Goal: Task Accomplishment & Management: Complete application form

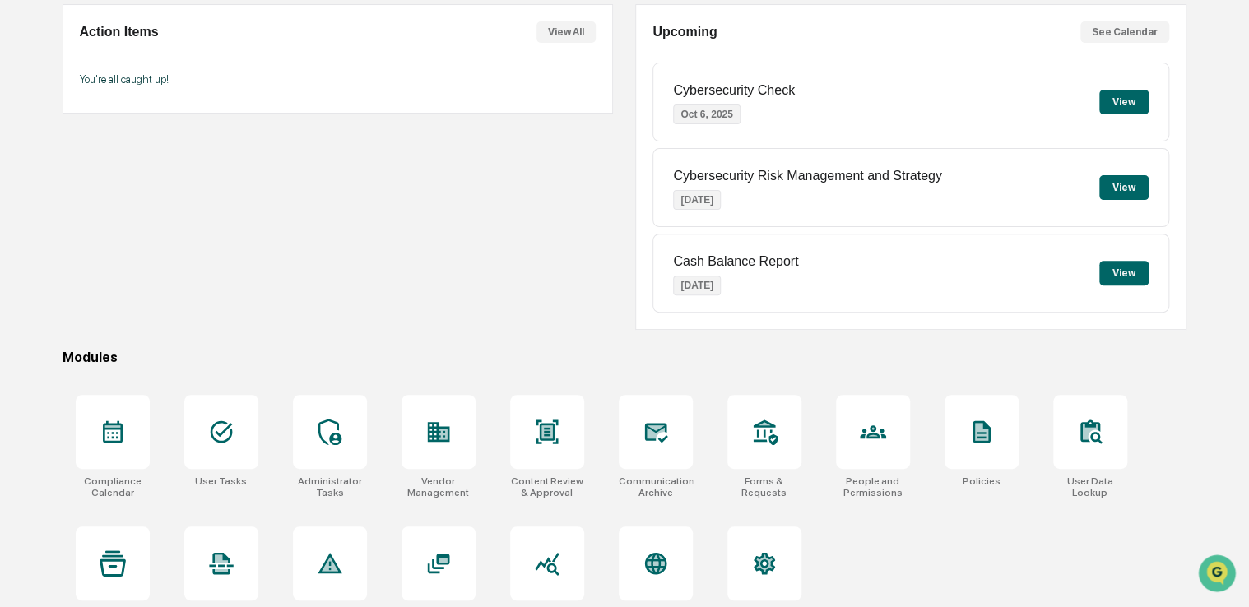
scroll to position [157, 0]
click at [445, 446] on div at bounding box center [439, 431] width 74 height 74
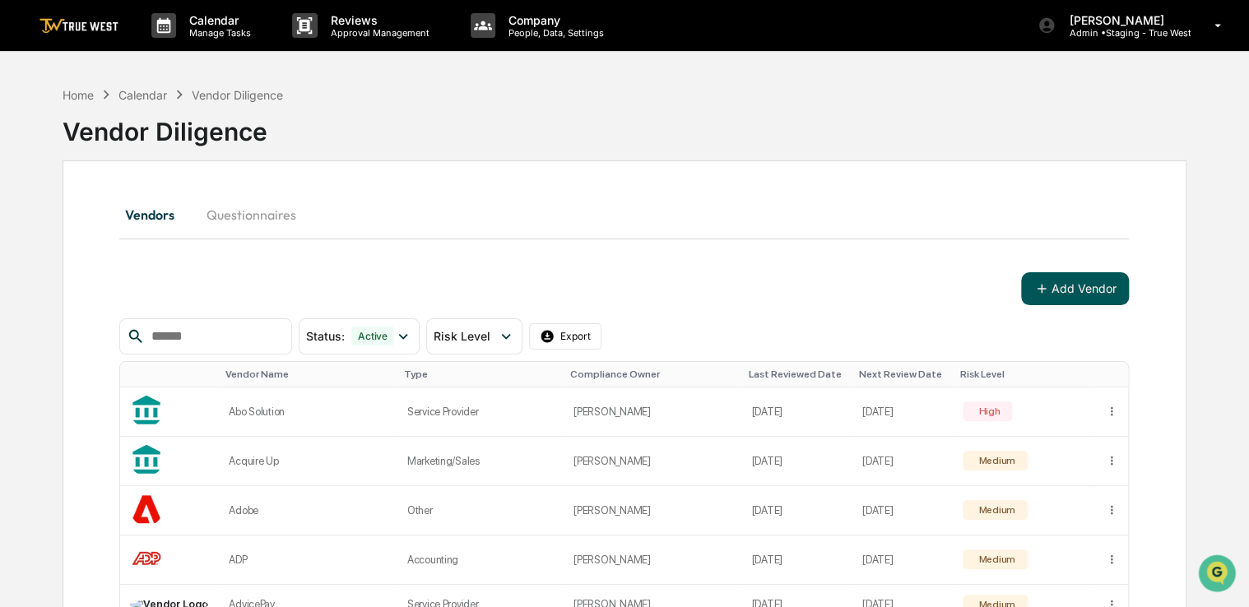
click at [1073, 295] on button "Add Vendor" at bounding box center [1075, 288] width 108 height 33
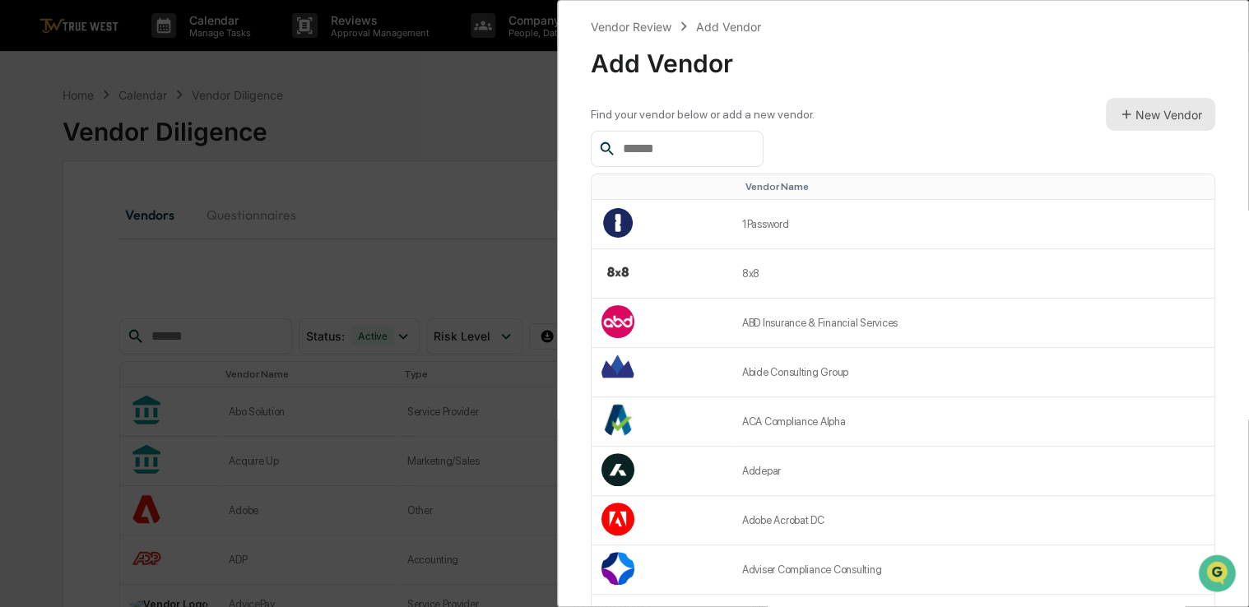
click at [1134, 120] on button "New Vendor" at bounding box center [1160, 114] width 109 height 33
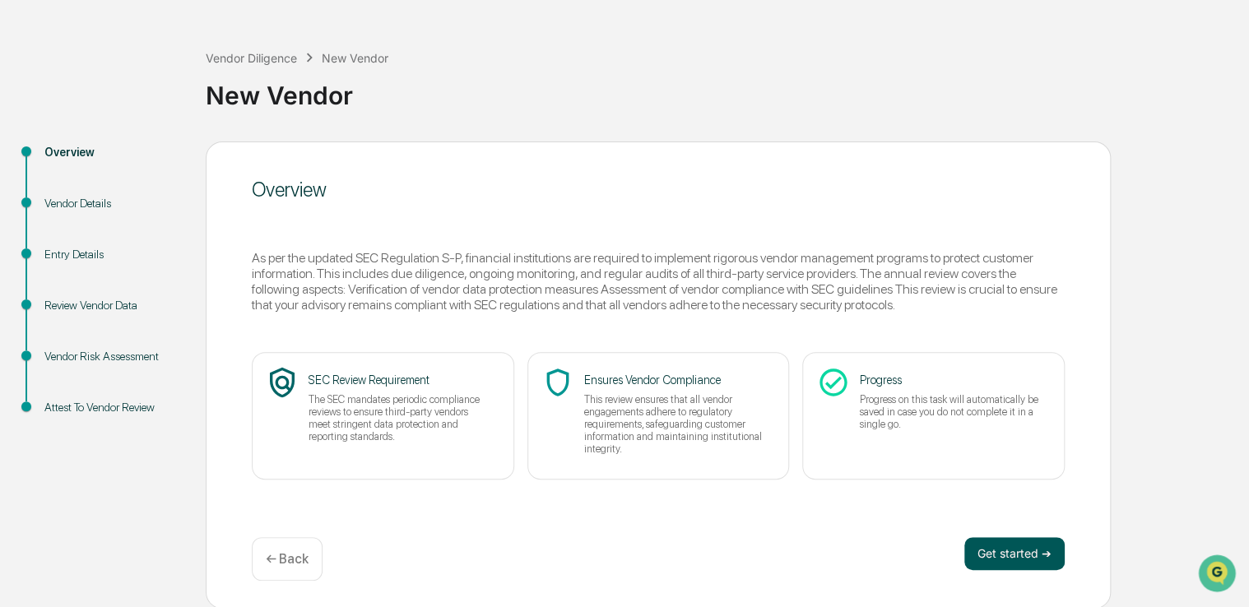
click at [968, 550] on button "Get started ➔" at bounding box center [1014, 553] width 100 height 33
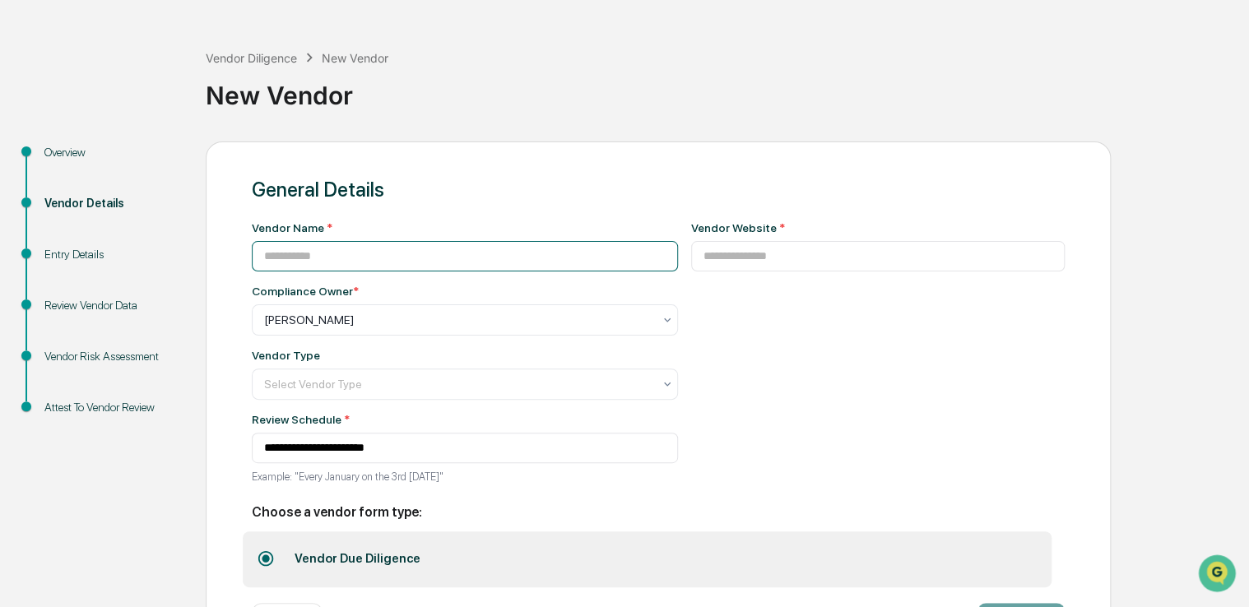
click at [467, 247] on input at bounding box center [465, 256] width 426 height 30
paste input "**********"
type input "**********"
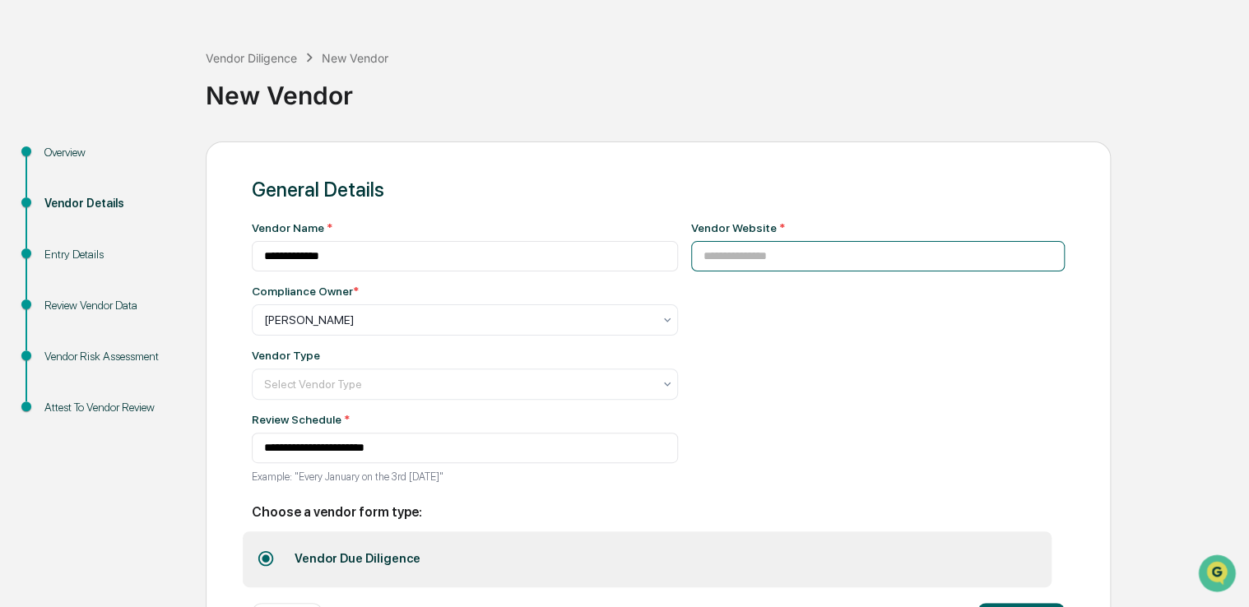
paste input "**********"
click at [817, 249] on input "**********" at bounding box center [878, 256] width 374 height 30
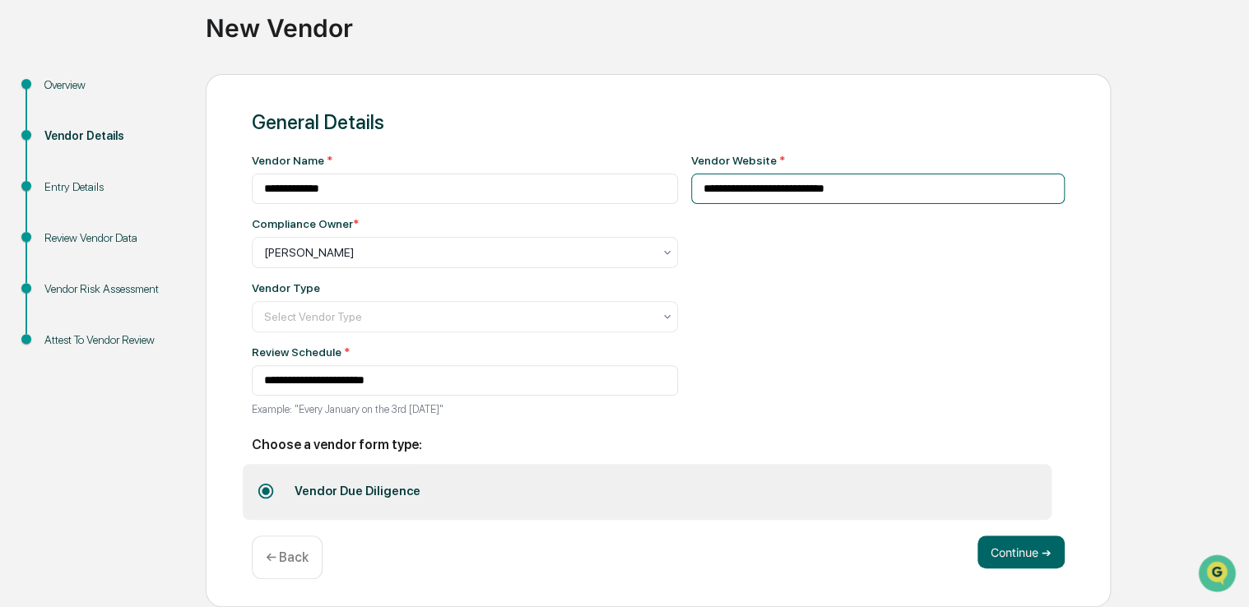
type input "**********"
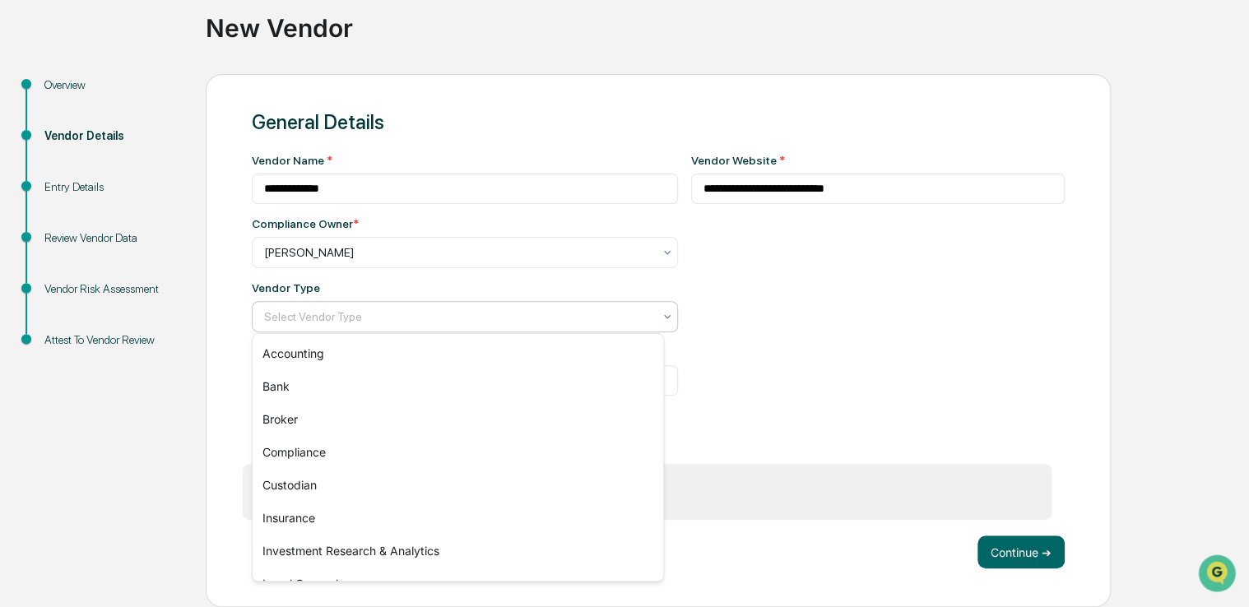
click at [599, 309] on div at bounding box center [458, 317] width 388 height 16
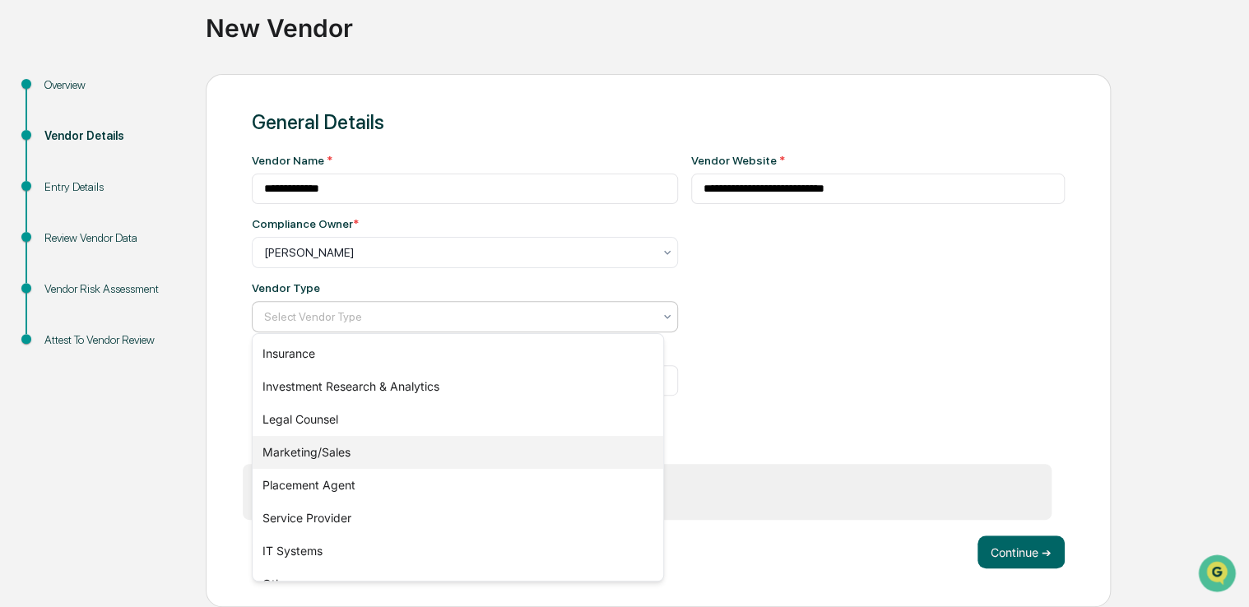
scroll to position [188, 0]
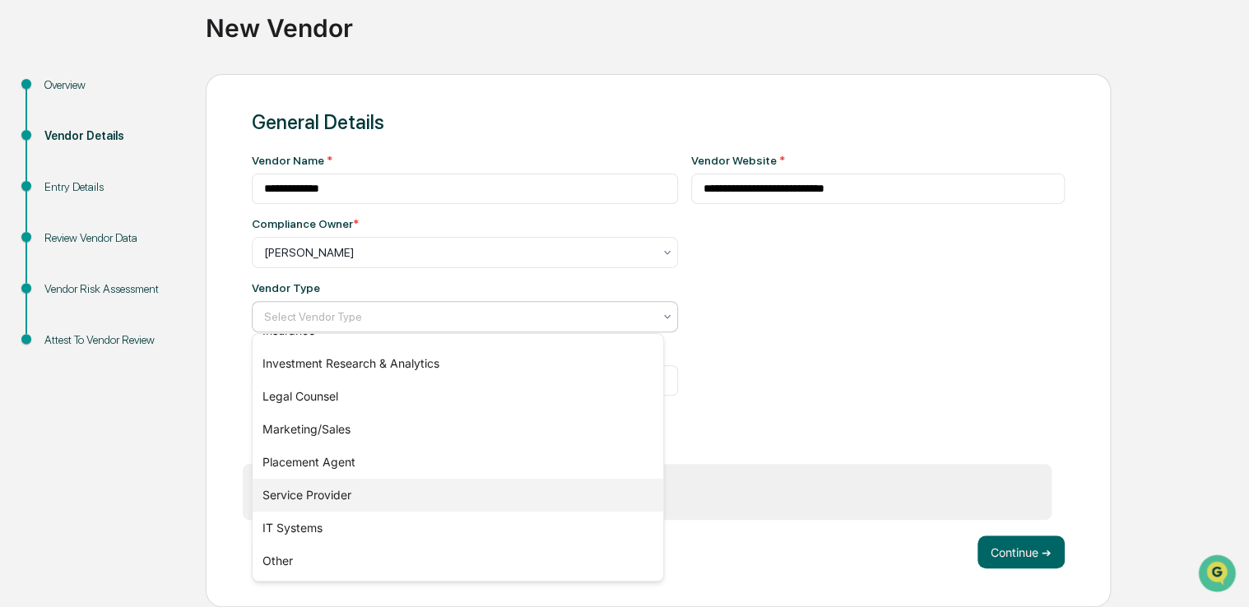
click at [379, 504] on div "Service Provider" at bounding box center [458, 495] width 411 height 33
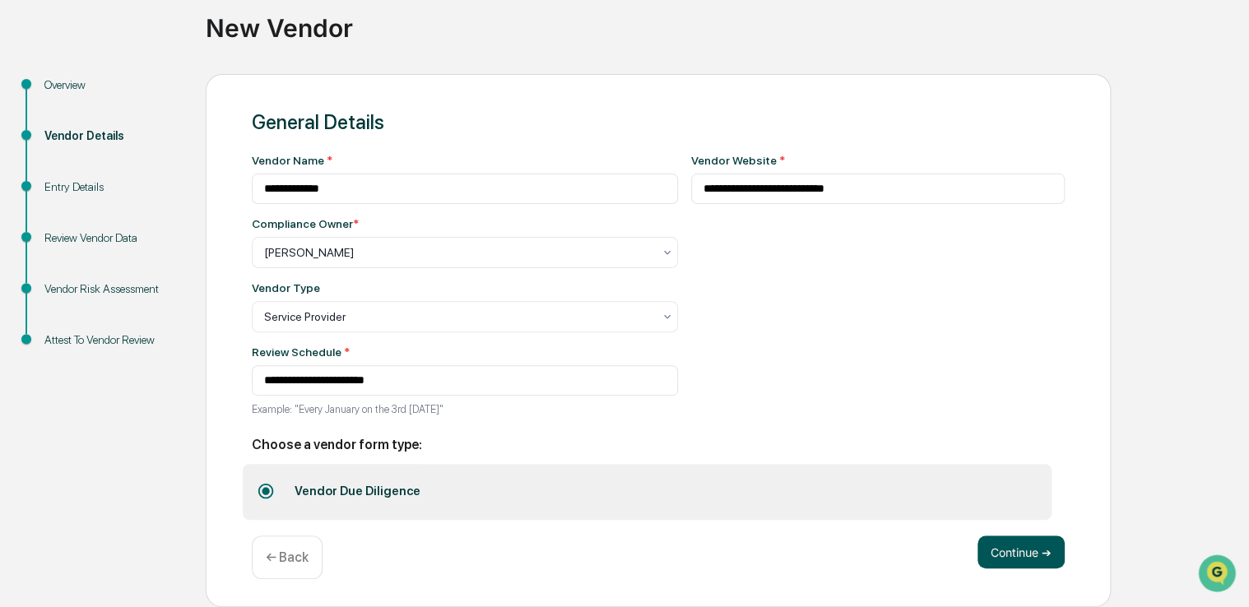
click at [981, 566] on button "Continue ➔" at bounding box center [1021, 552] width 87 height 33
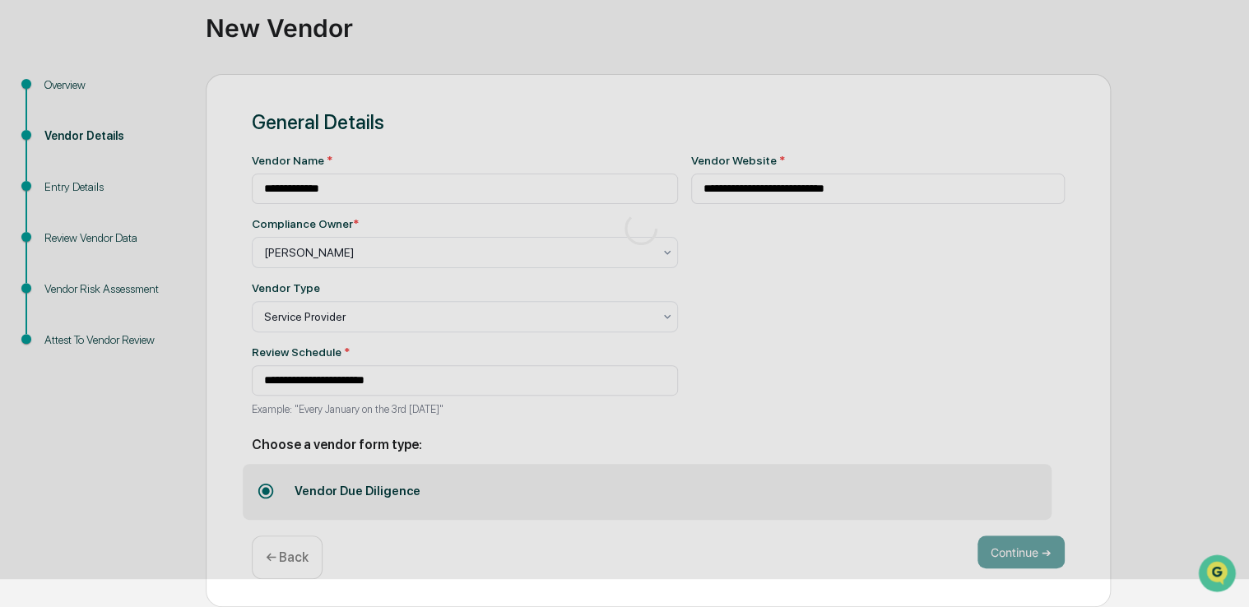
scroll to position [54, 0]
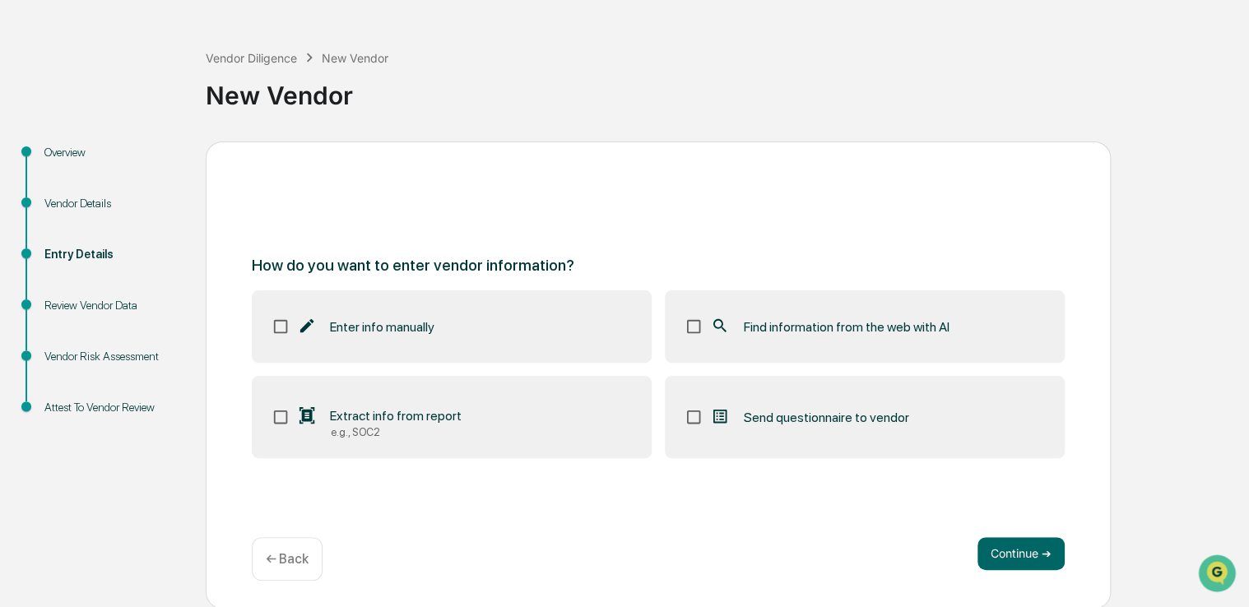
click at [879, 341] on label "Find information from the web with AI" at bounding box center [865, 326] width 400 height 72
click at [987, 561] on button "Continue ➔" at bounding box center [1021, 553] width 87 height 33
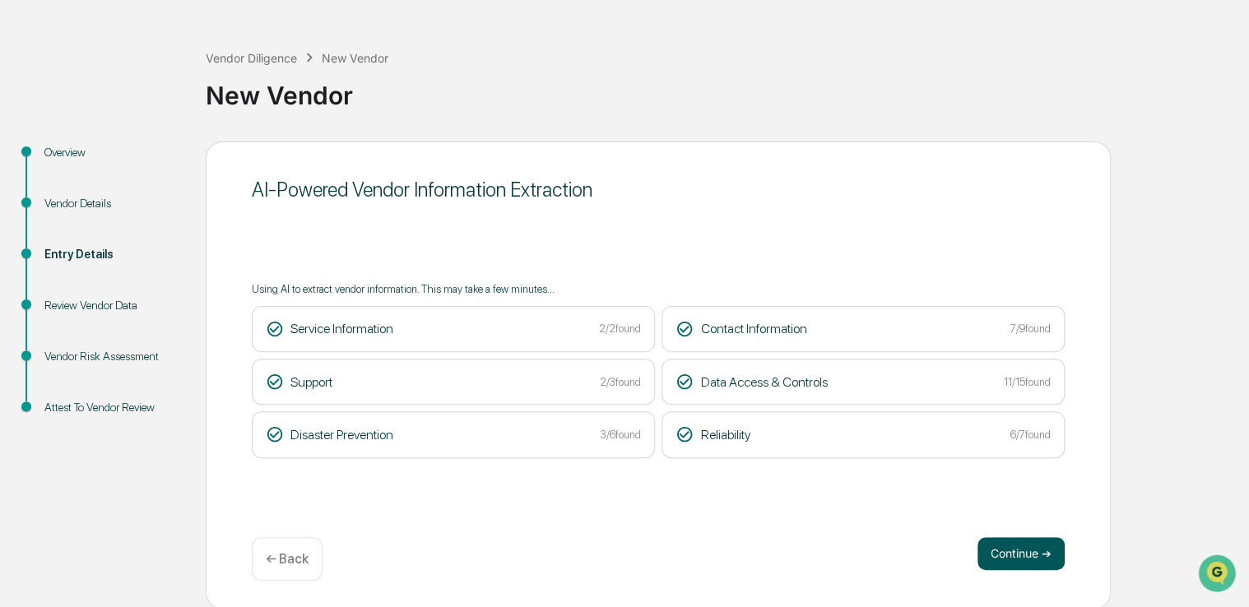
click at [1001, 537] on button "Continue ➔" at bounding box center [1021, 553] width 87 height 33
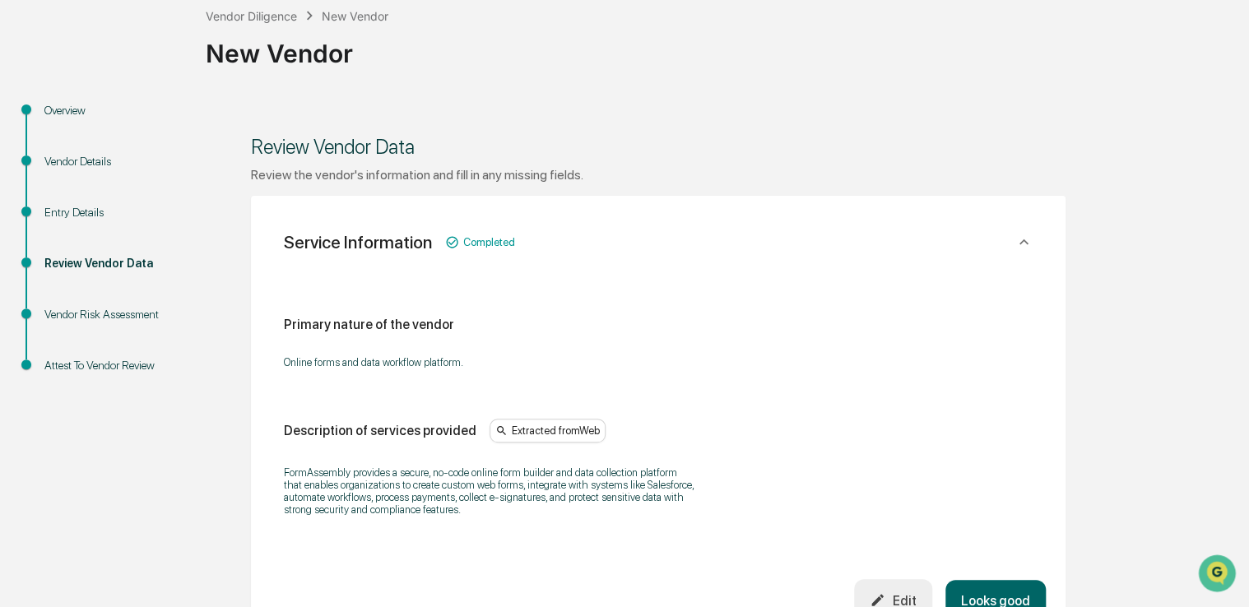
scroll to position [97, 0]
click at [919, 164] on div "Review Vendor Data" at bounding box center [658, 146] width 815 height 40
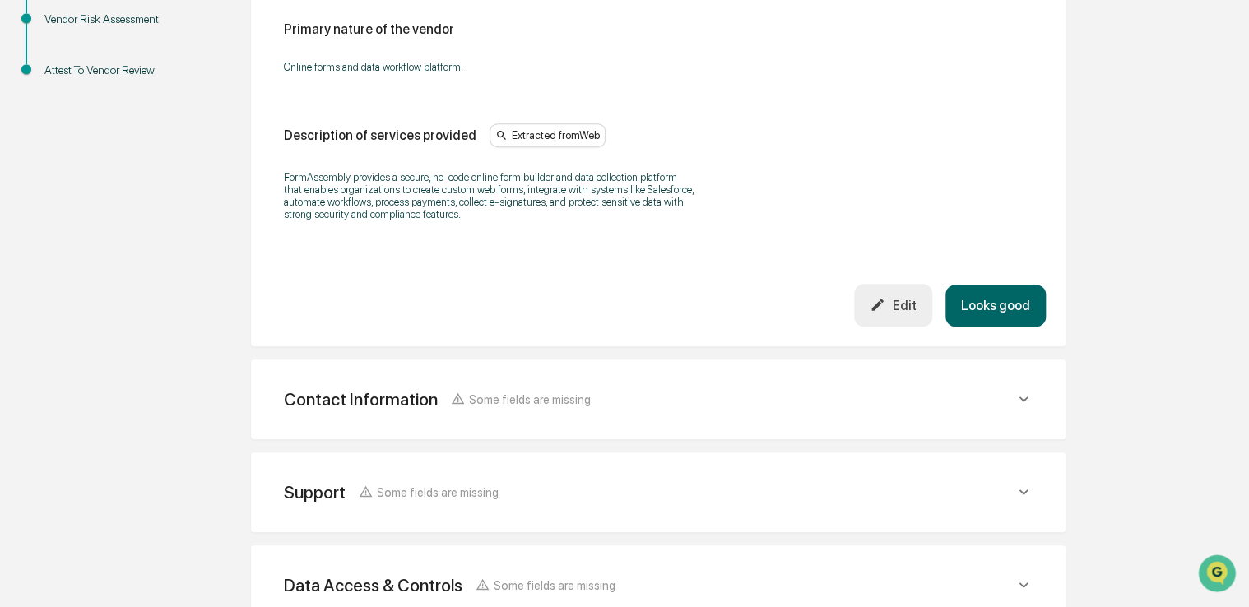
click at [987, 300] on button "Looks good" at bounding box center [995, 306] width 100 height 42
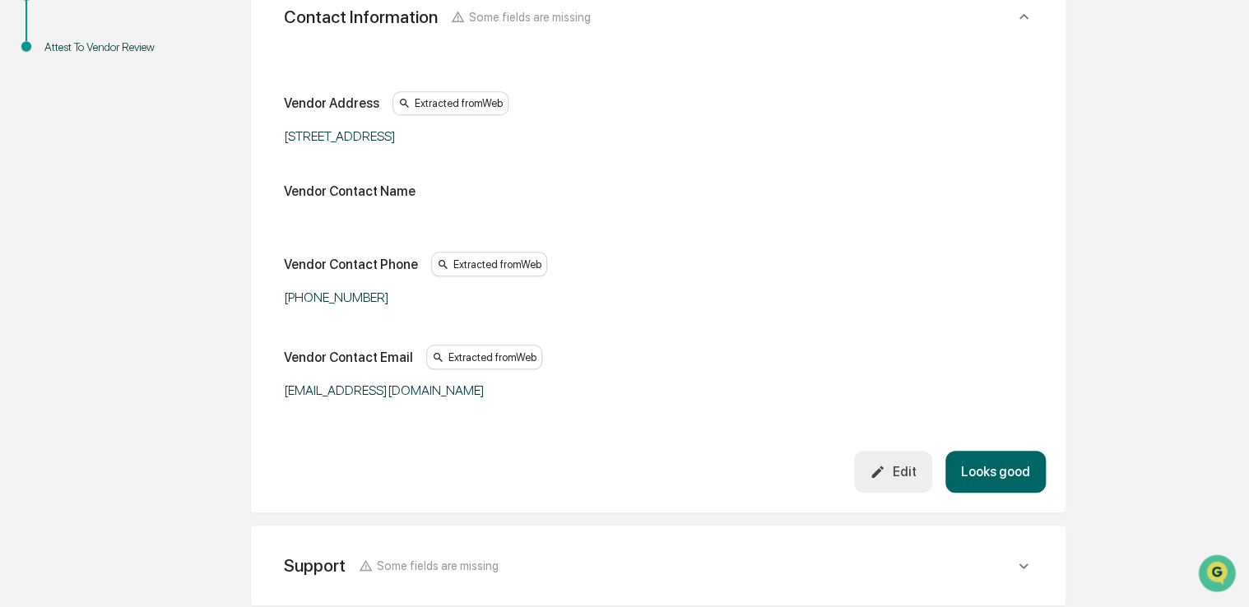
scroll to position [418, 0]
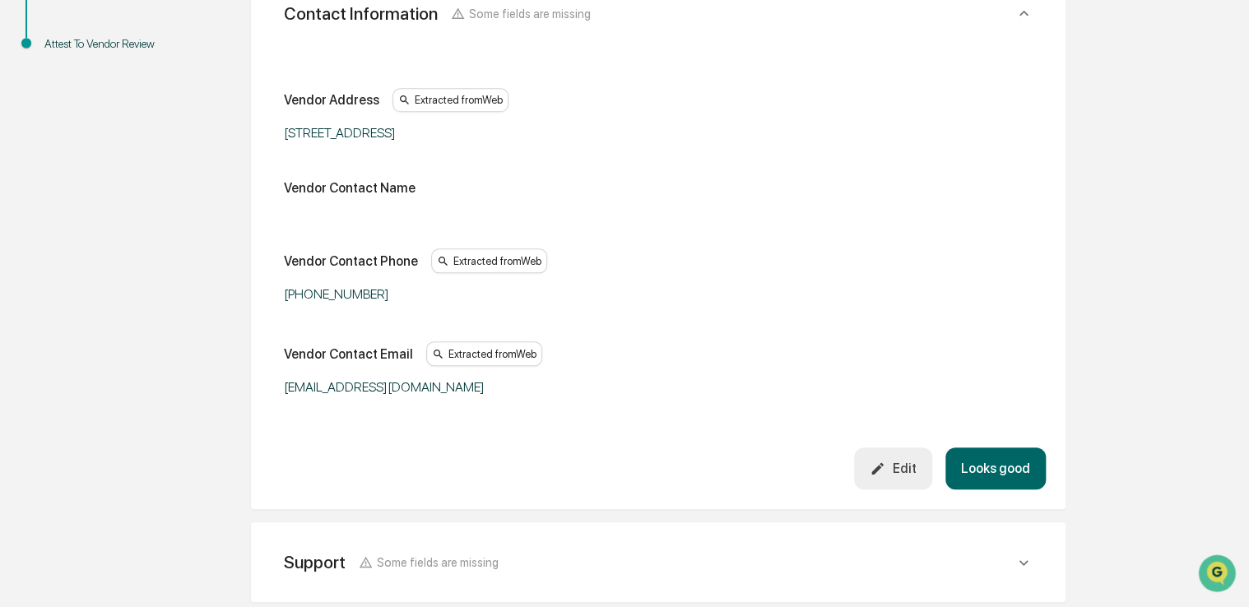
click at [997, 458] on button "Looks good" at bounding box center [995, 469] width 100 height 42
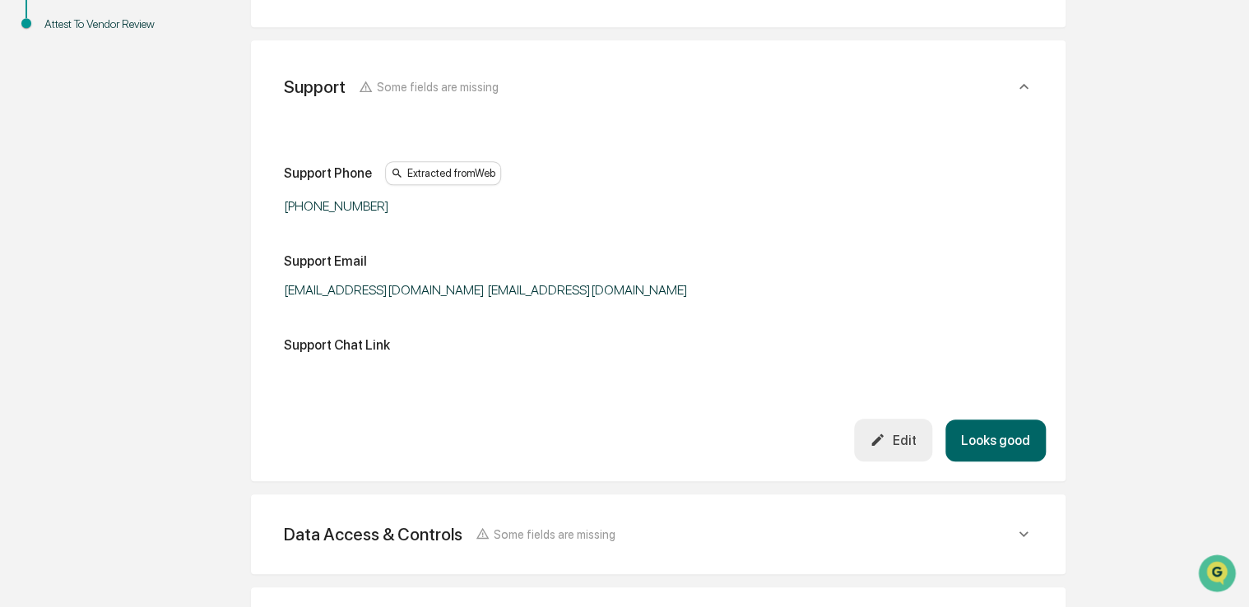
scroll to position [442, 0]
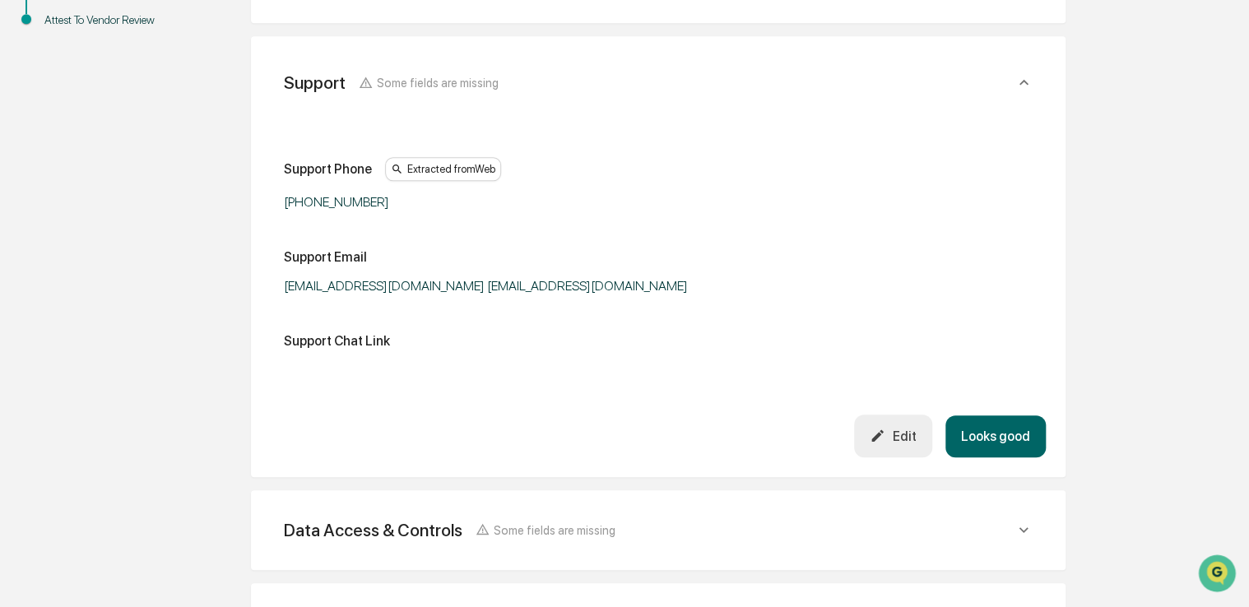
click at [996, 443] on button "Looks good" at bounding box center [995, 437] width 100 height 42
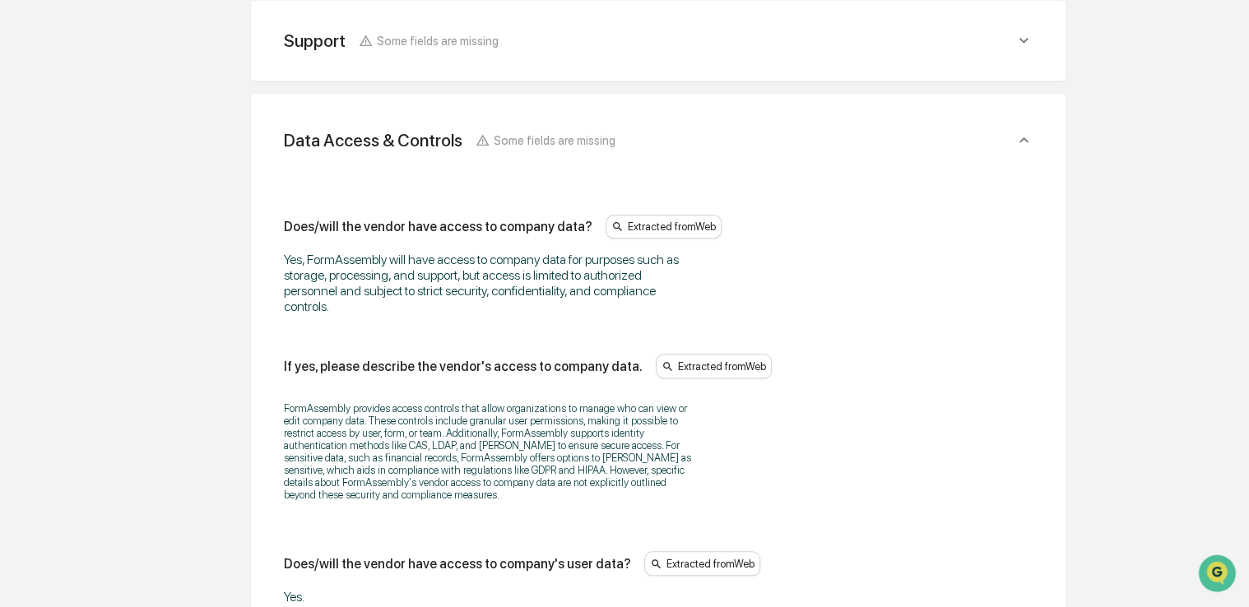
drag, startPoint x: 964, startPoint y: 433, endPoint x: 856, endPoint y: 486, distance: 121.1
drag, startPoint x: 856, startPoint y: 486, endPoint x: 816, endPoint y: 494, distance: 40.2
click at [816, 494] on div "FormAssembly provides access controls that allow organizations to manage who ca…" at bounding box center [658, 452] width 749 height 120
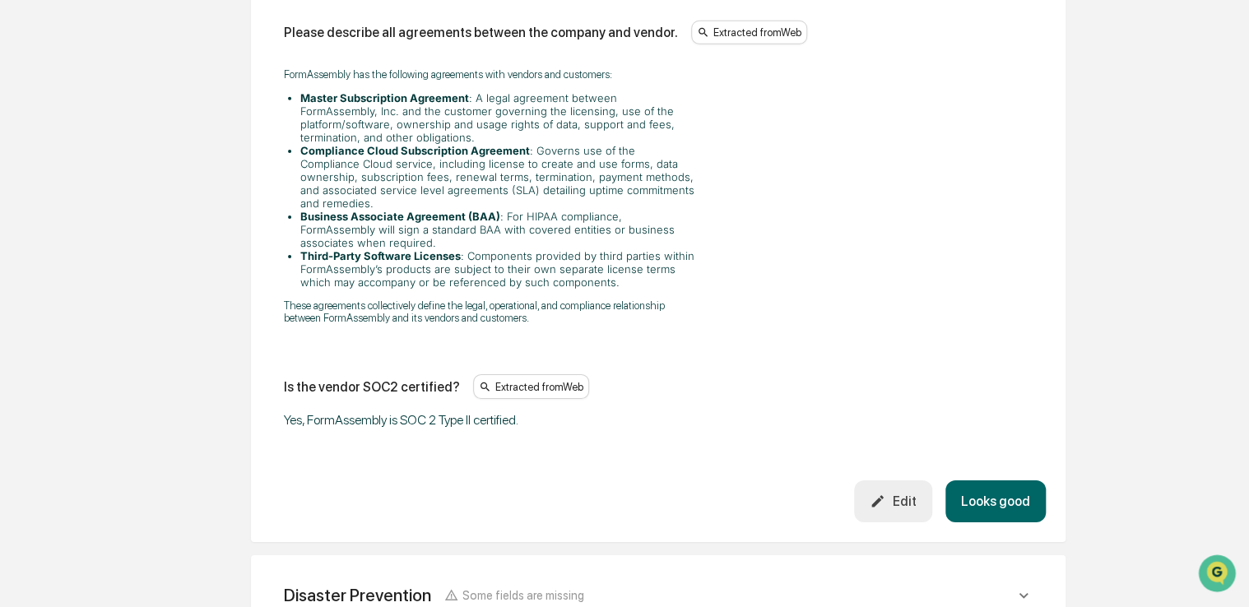
scroll to position [2597, 0]
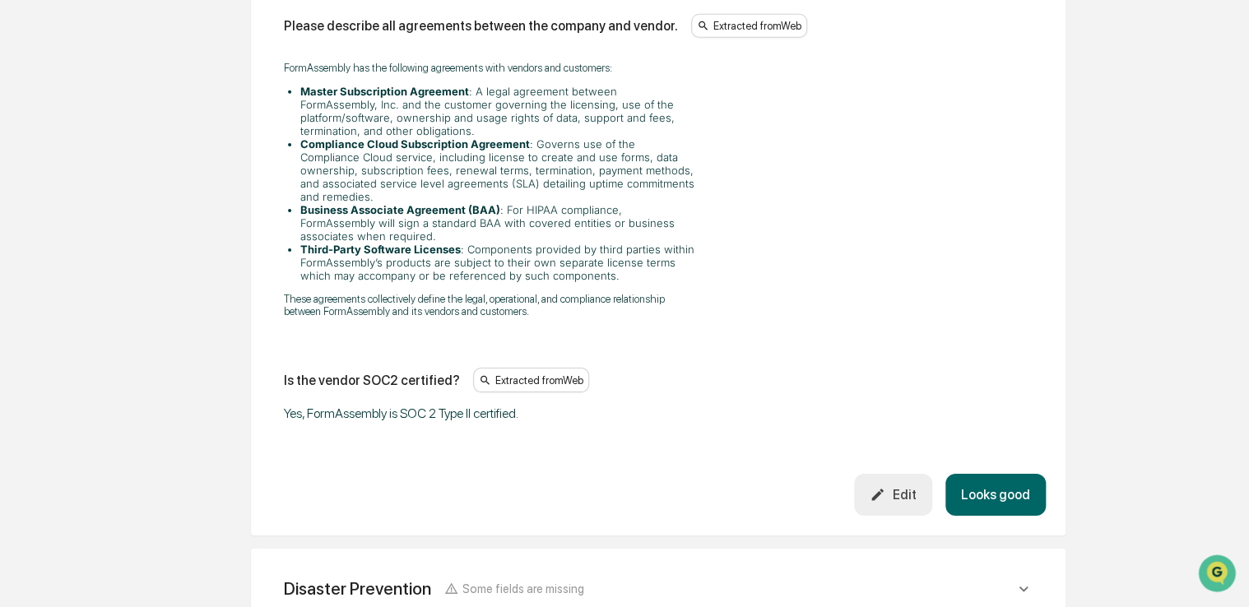
click at [990, 481] on button "Looks good" at bounding box center [995, 495] width 100 height 42
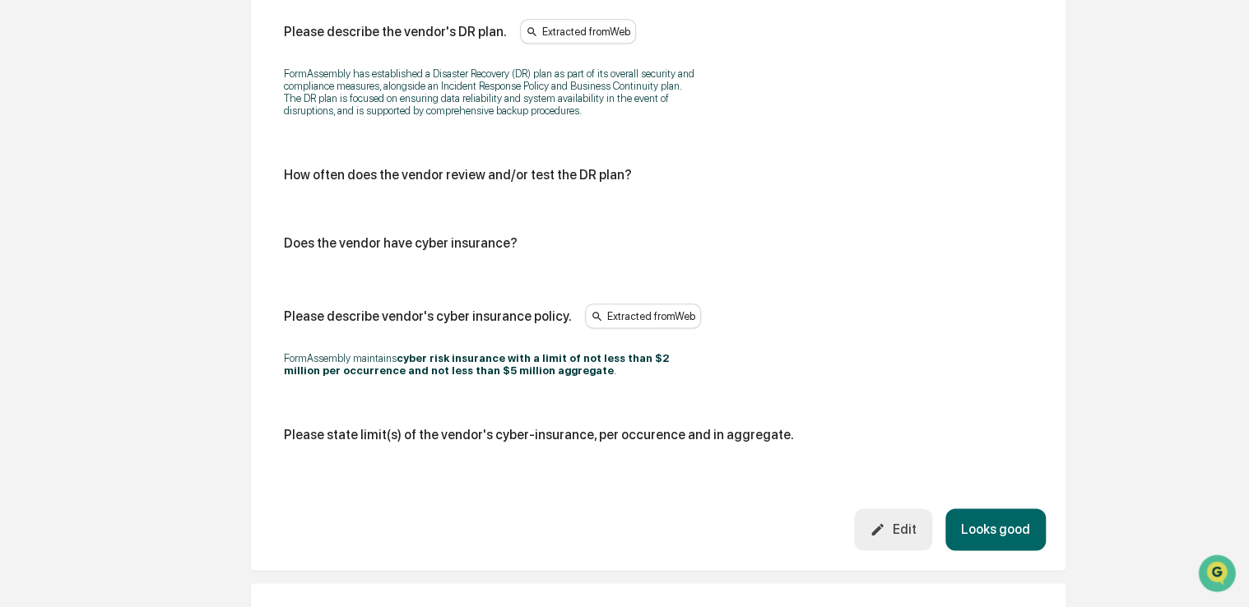
scroll to position [1001, 0]
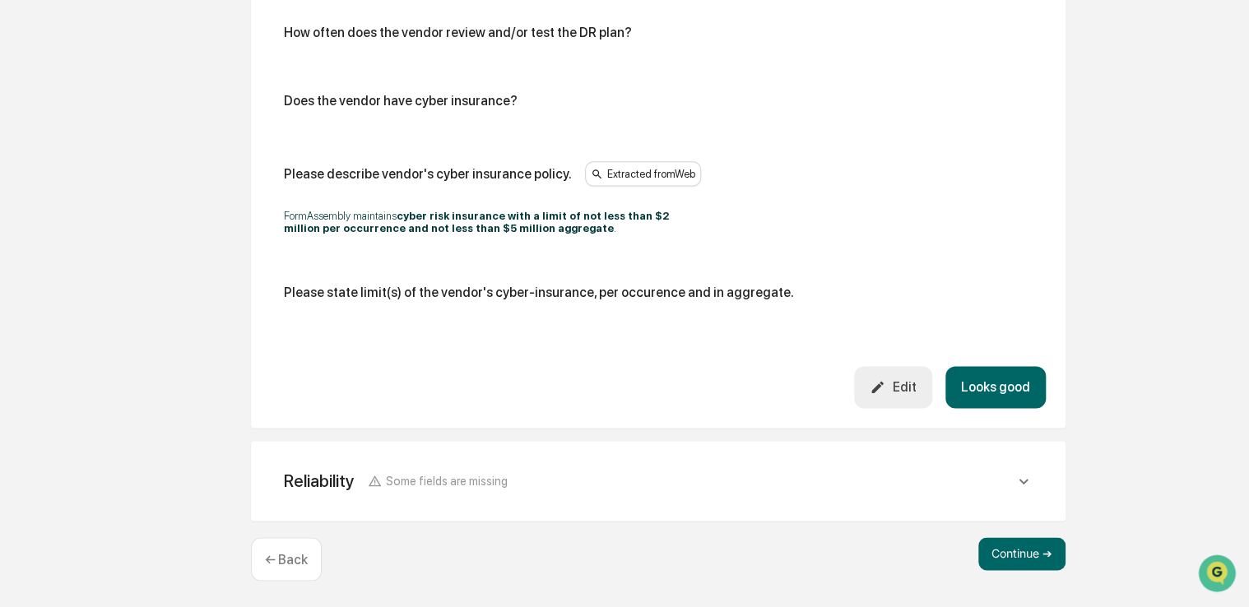
drag, startPoint x: 961, startPoint y: 302, endPoint x: 920, endPoint y: 305, distance: 41.3
click at [920, 305] on div "Please state limit(s) of the vendor's cyber-insurance, per occurence and in agg…" at bounding box center [658, 299] width 749 height 29
click at [994, 377] on button "Looks good" at bounding box center [995, 387] width 100 height 42
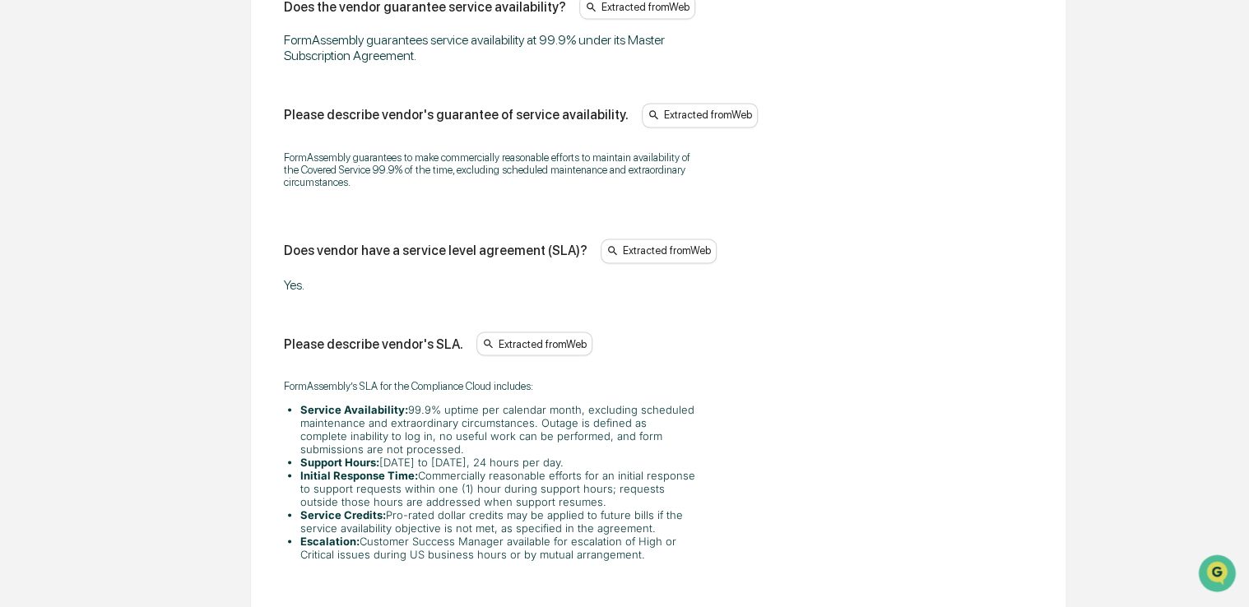
scroll to position [1464, 0]
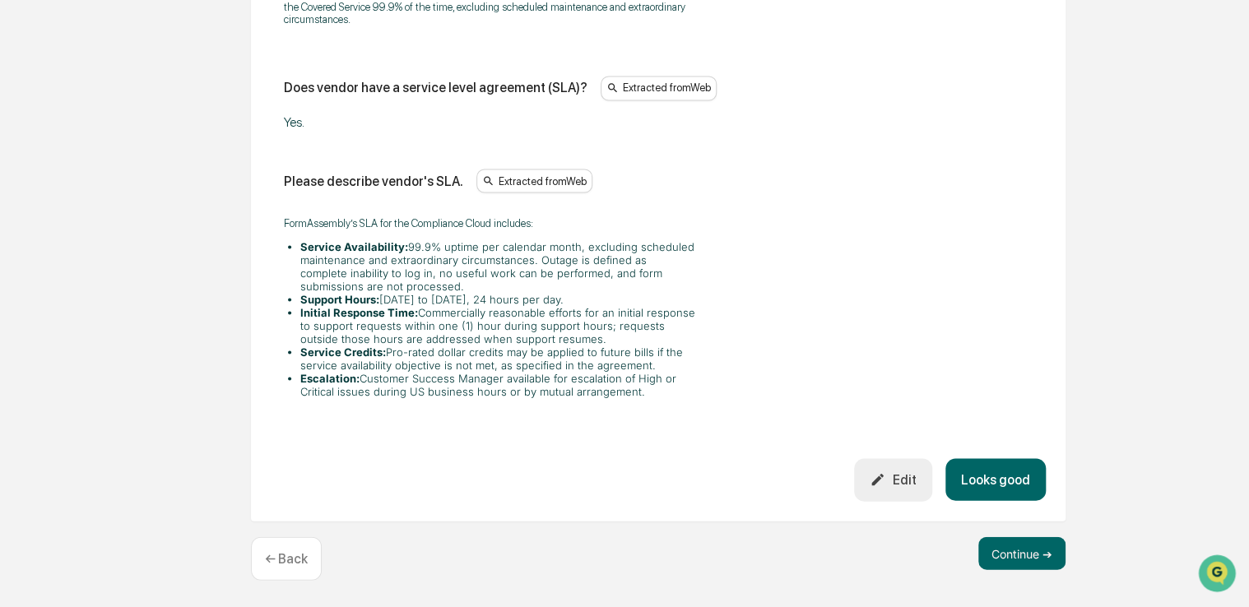
click at [1010, 472] on button "Looks good" at bounding box center [995, 479] width 100 height 42
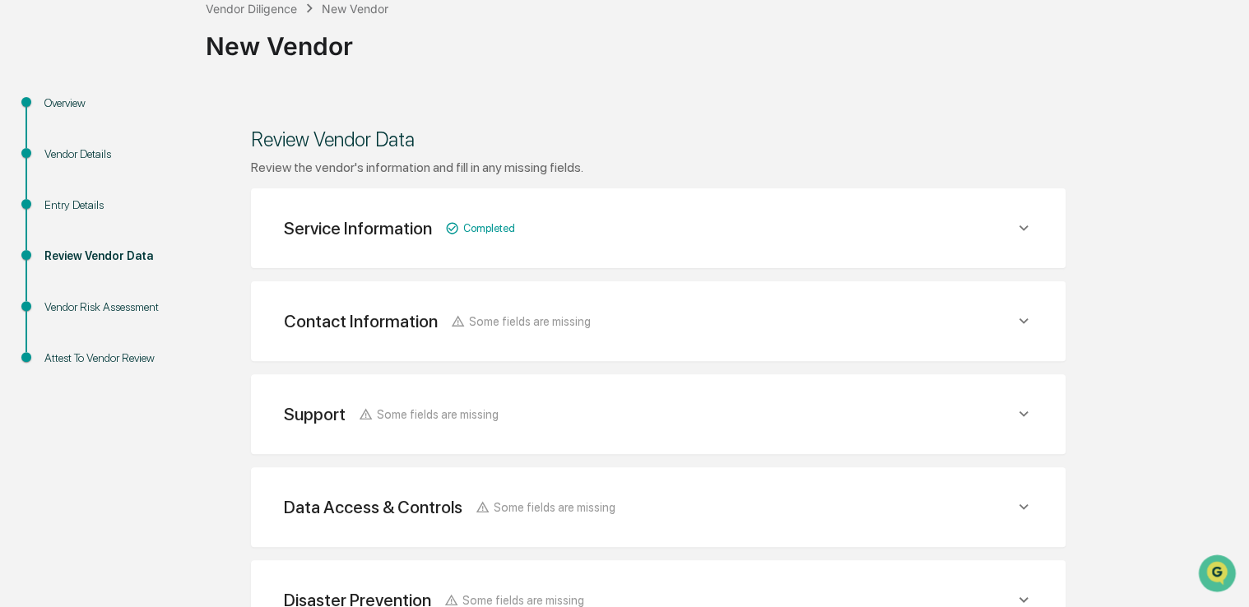
scroll to position [314, 0]
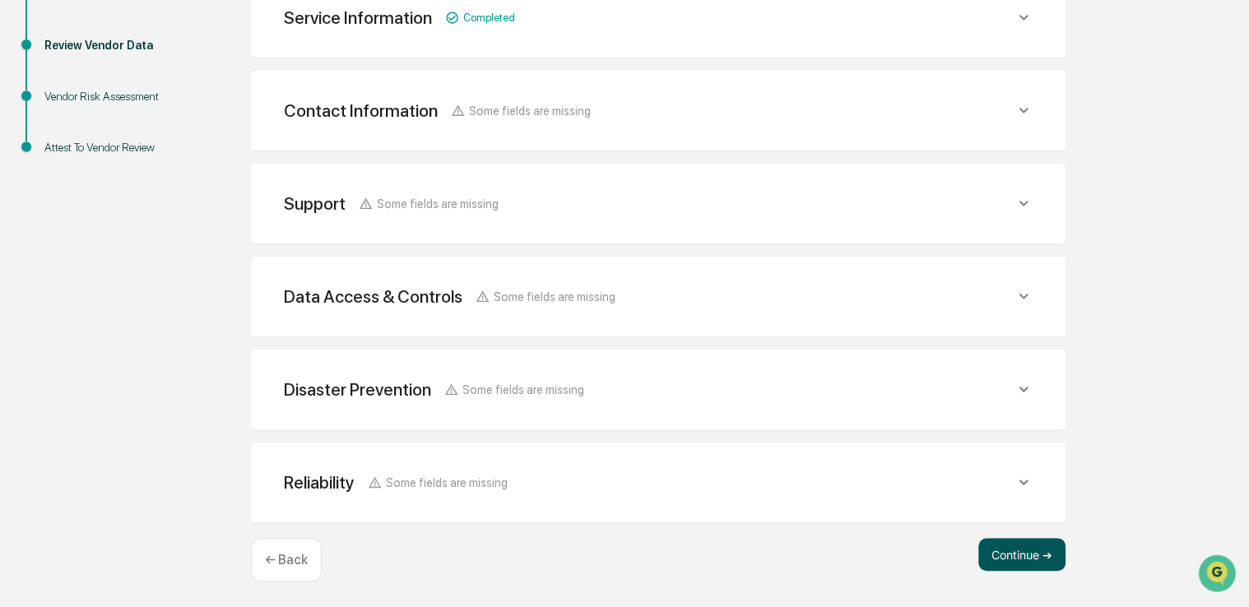
click at [1028, 560] on button "Continue ➔" at bounding box center [1021, 554] width 87 height 33
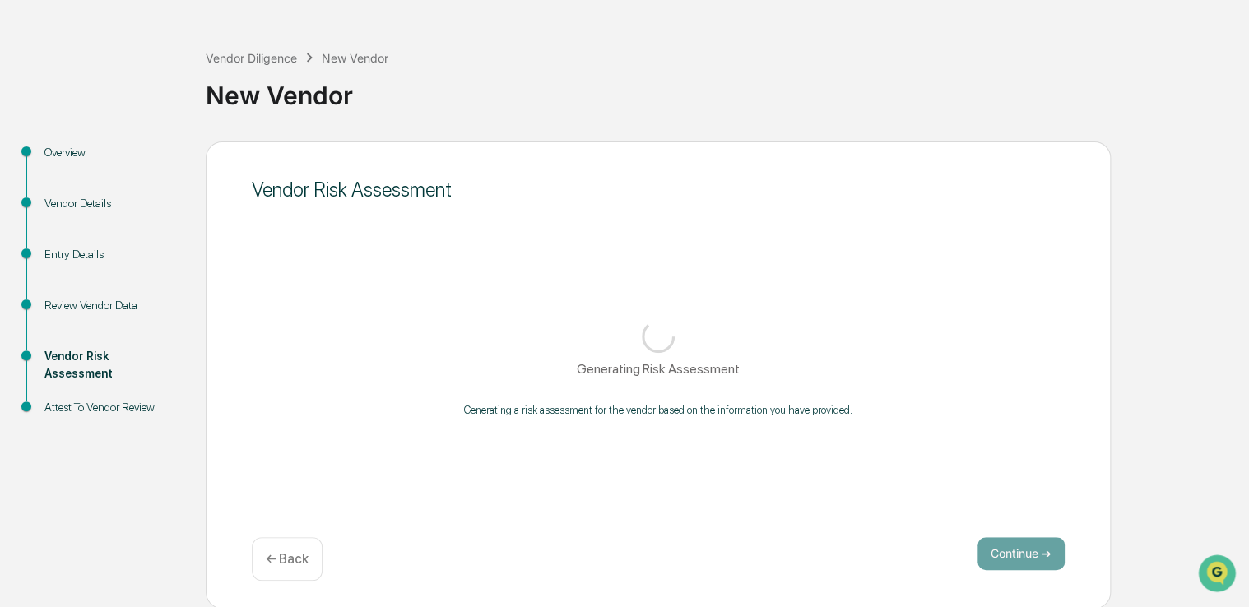
drag, startPoint x: 1017, startPoint y: 405, endPoint x: 927, endPoint y: 457, distance: 103.6
click at [927, 457] on div "Vendor Risk Assessment Generating Risk Assessment Generating a risk assessment …" at bounding box center [658, 375] width 905 height 467
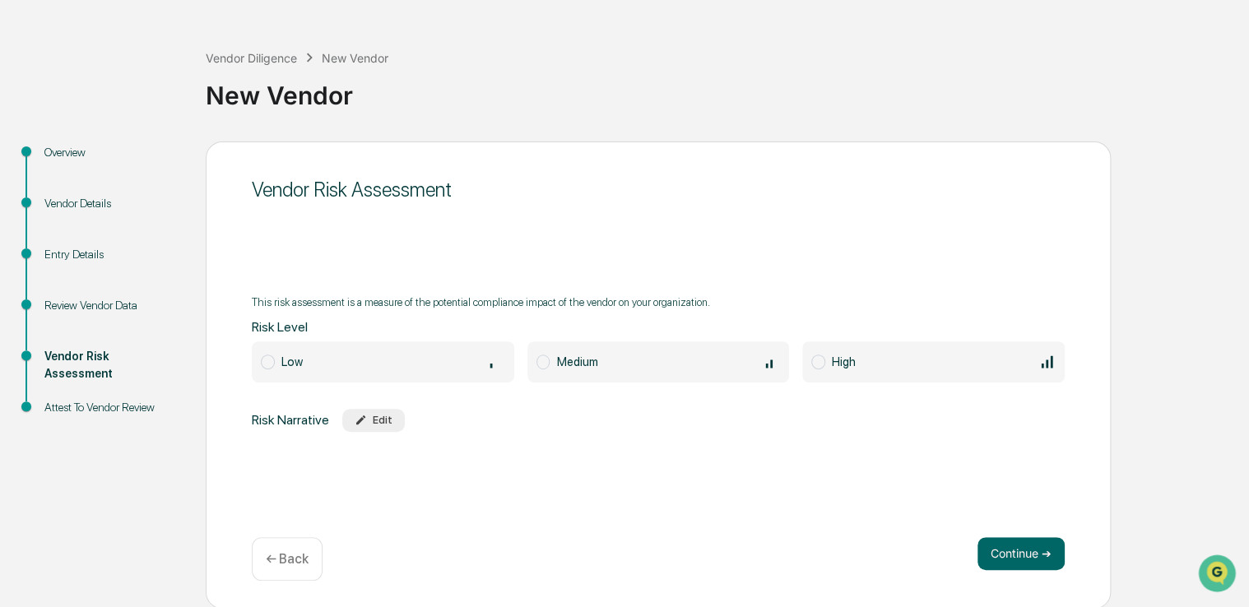
click at [301, 551] on p "← Back" at bounding box center [287, 559] width 43 height 16
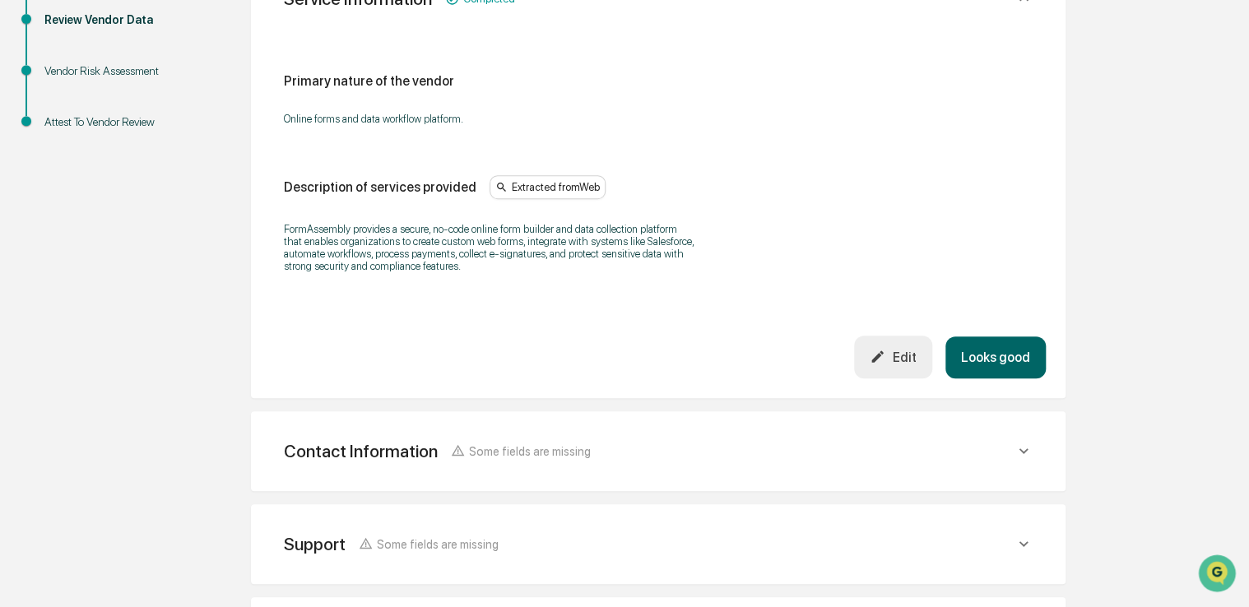
scroll to position [341, 0]
drag, startPoint x: 1005, startPoint y: 385, endPoint x: 1003, endPoint y: 367, distance: 18.2
click at [1003, 367] on div "Service Information Completed Primary nature of the vendor Online forms and dat…" at bounding box center [658, 174] width 815 height 446
click at [1003, 367] on button "Looks good" at bounding box center [995, 356] width 100 height 42
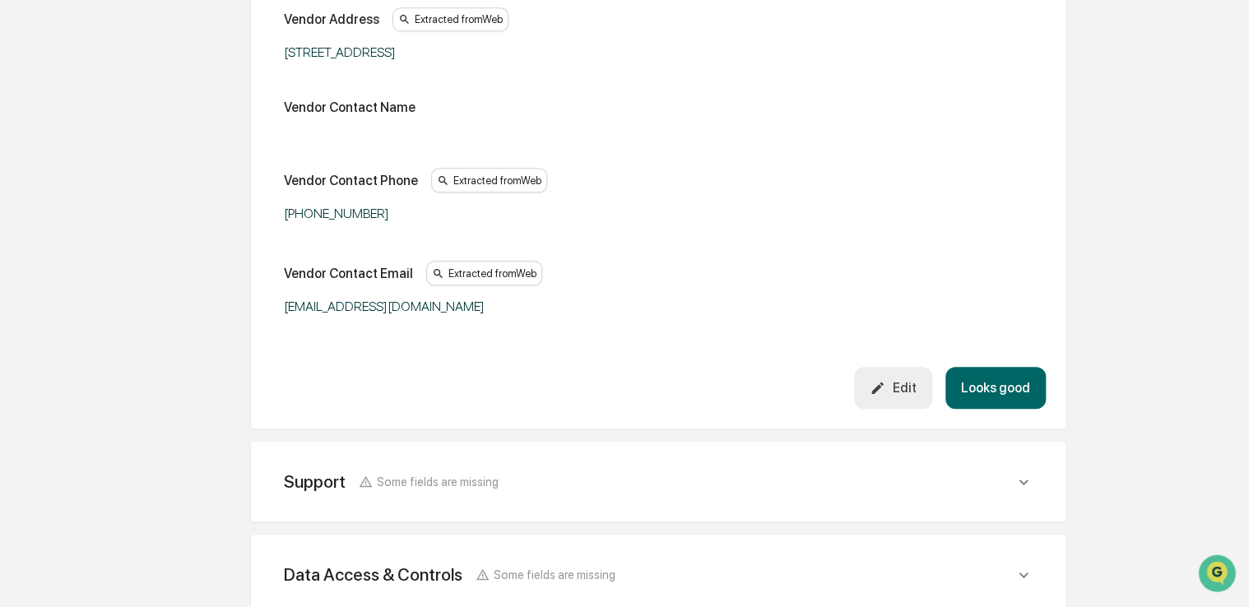
click at [995, 374] on button "Looks good" at bounding box center [995, 388] width 100 height 42
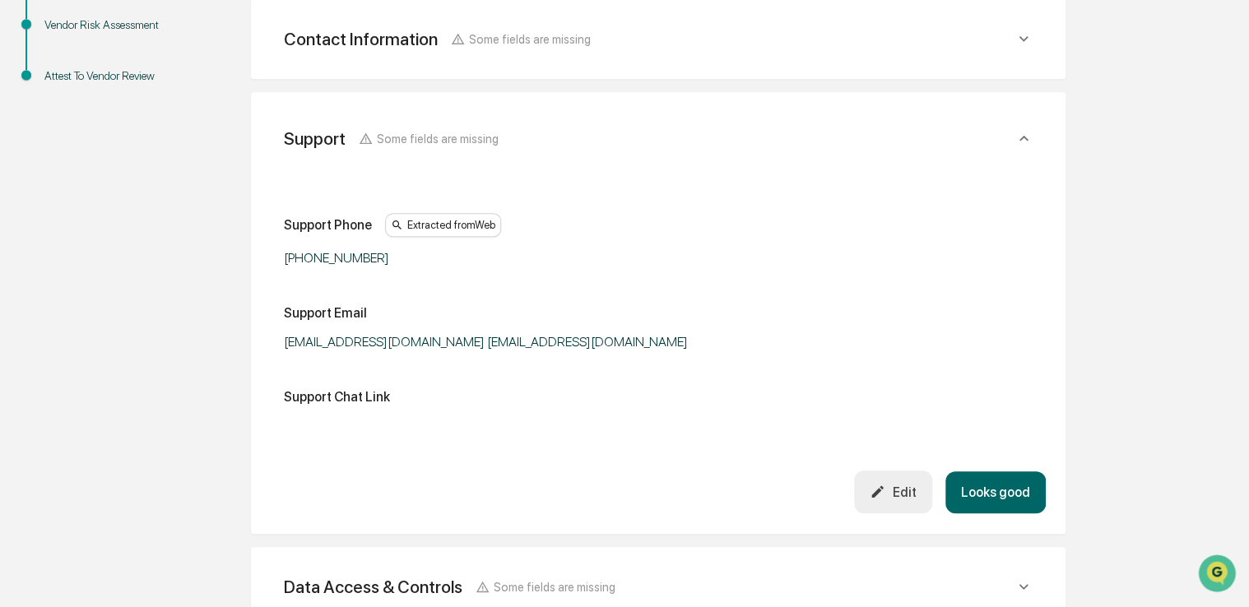
scroll to position [384, 0]
click at [996, 489] on button "Looks good" at bounding box center [995, 494] width 100 height 42
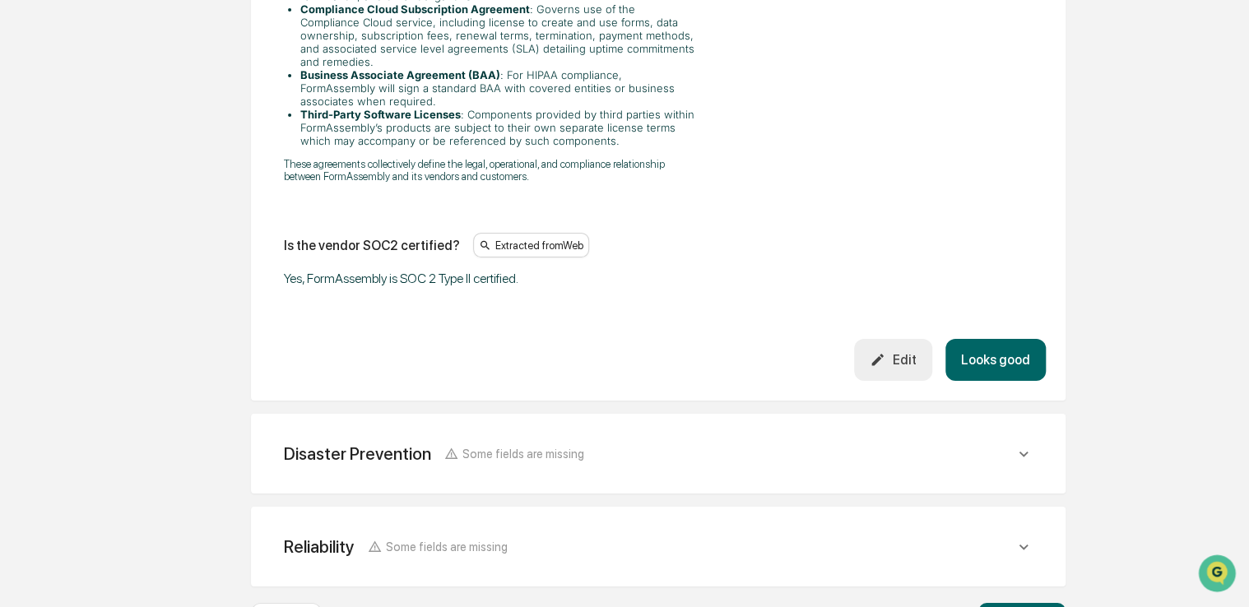
scroll to position [2781, 0]
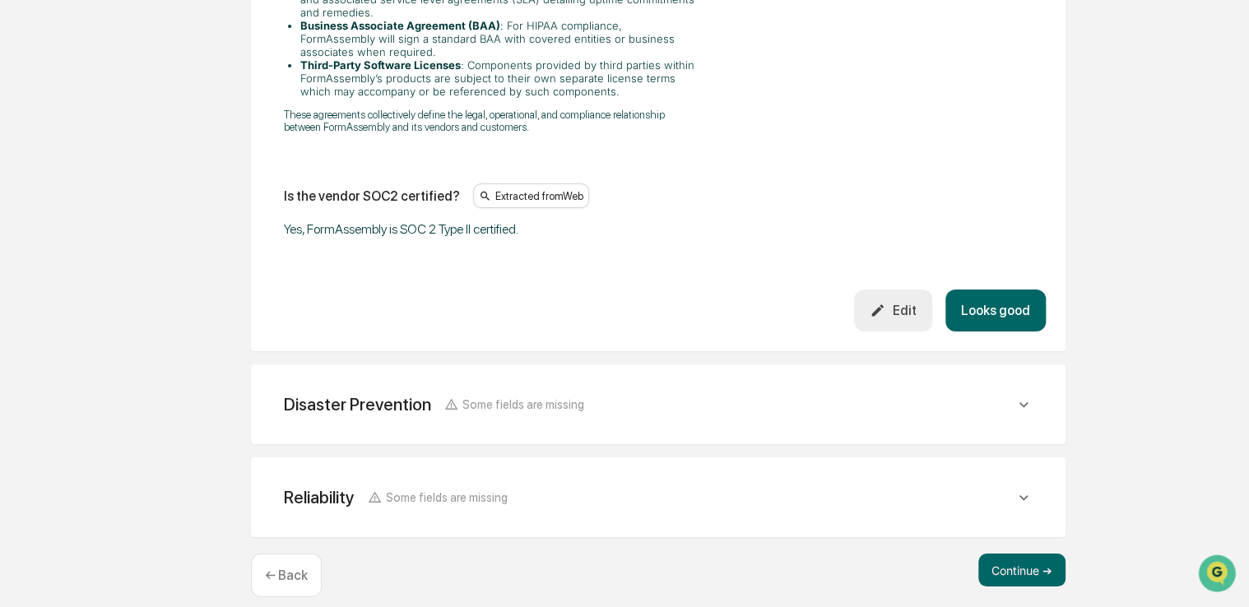
click at [1012, 290] on button "Looks good" at bounding box center [995, 311] width 100 height 42
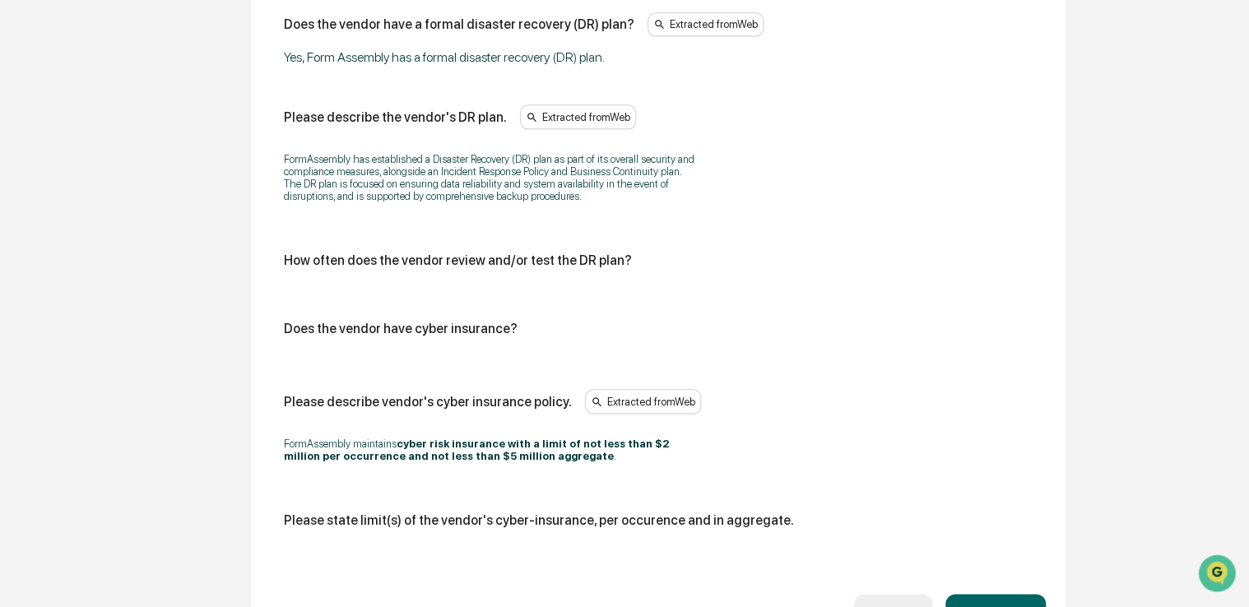
scroll to position [1001, 0]
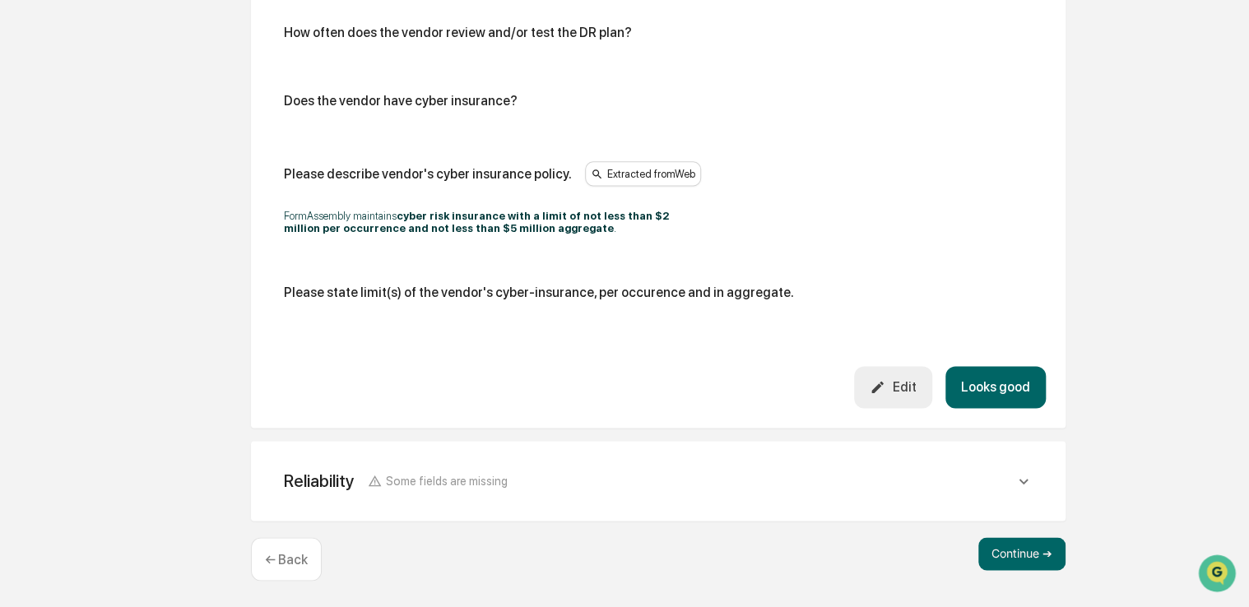
click at [1012, 369] on button "Looks good" at bounding box center [995, 387] width 100 height 42
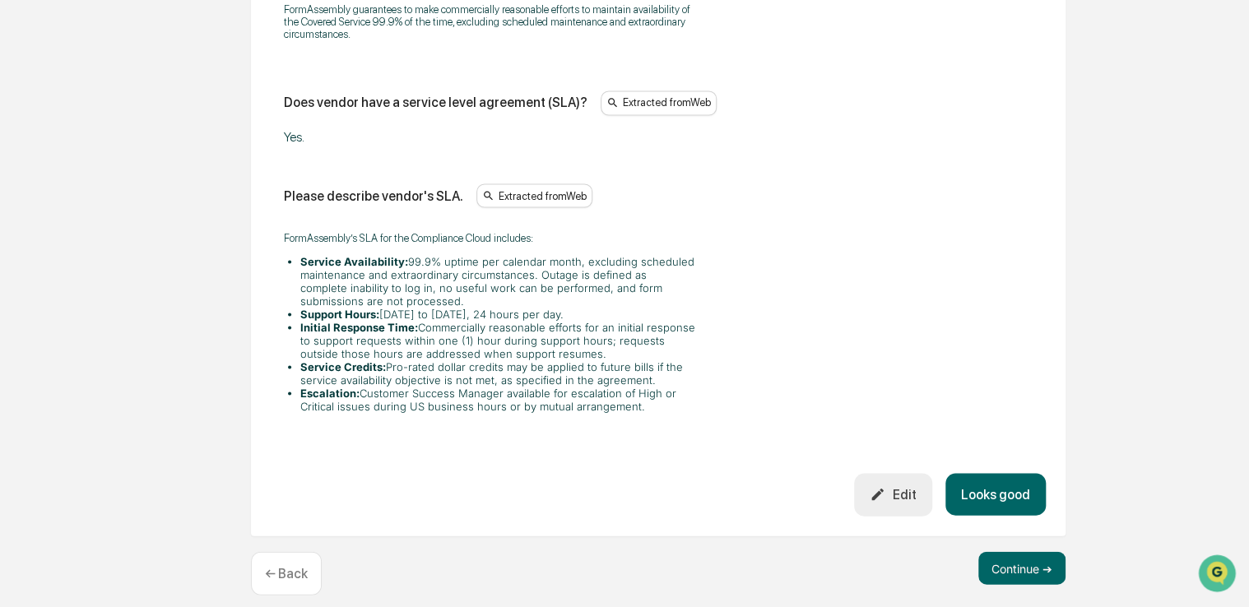
scroll to position [1464, 0]
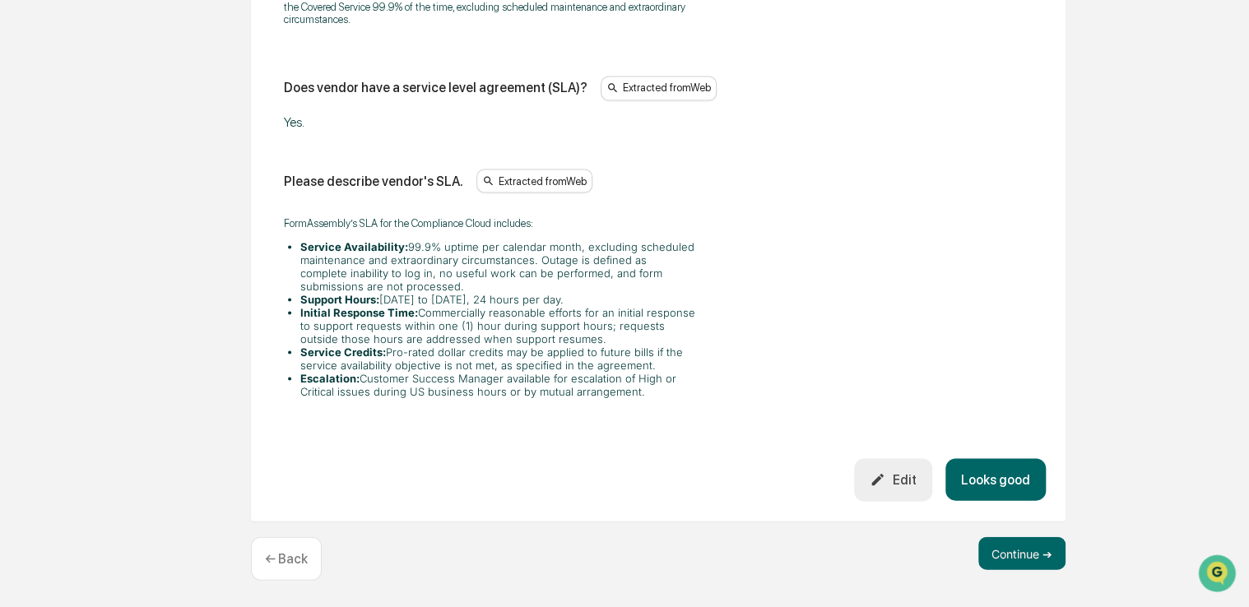
click at [1011, 476] on button "Looks good" at bounding box center [995, 479] width 100 height 42
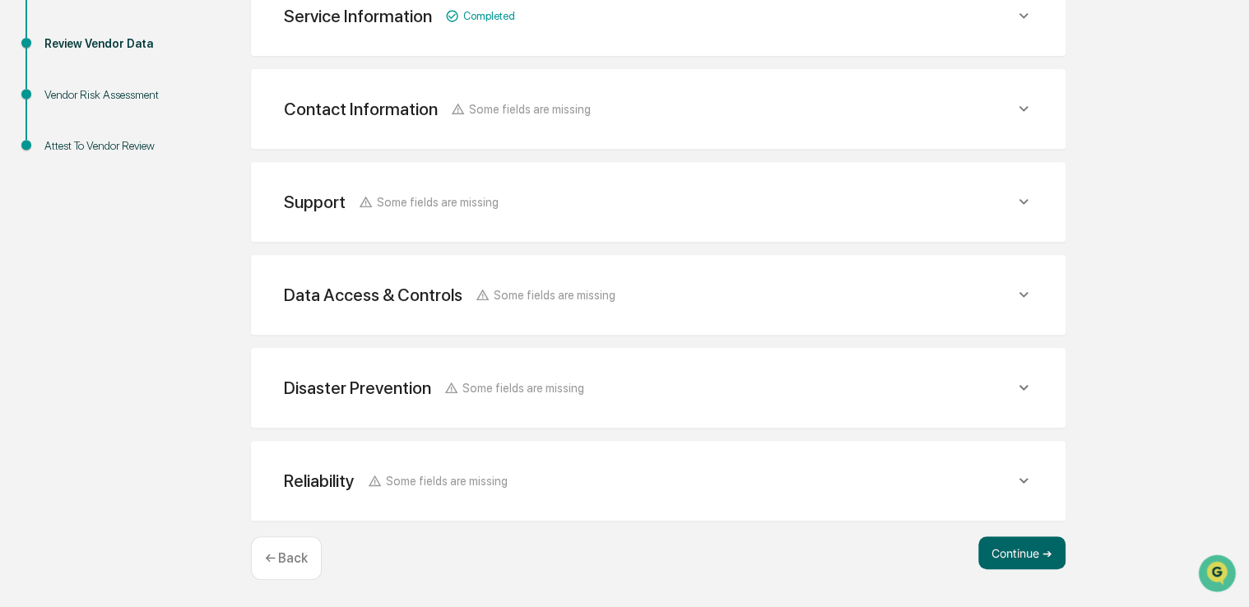
scroll to position [314, 0]
click at [1014, 552] on button "Continue ➔" at bounding box center [1021, 554] width 87 height 33
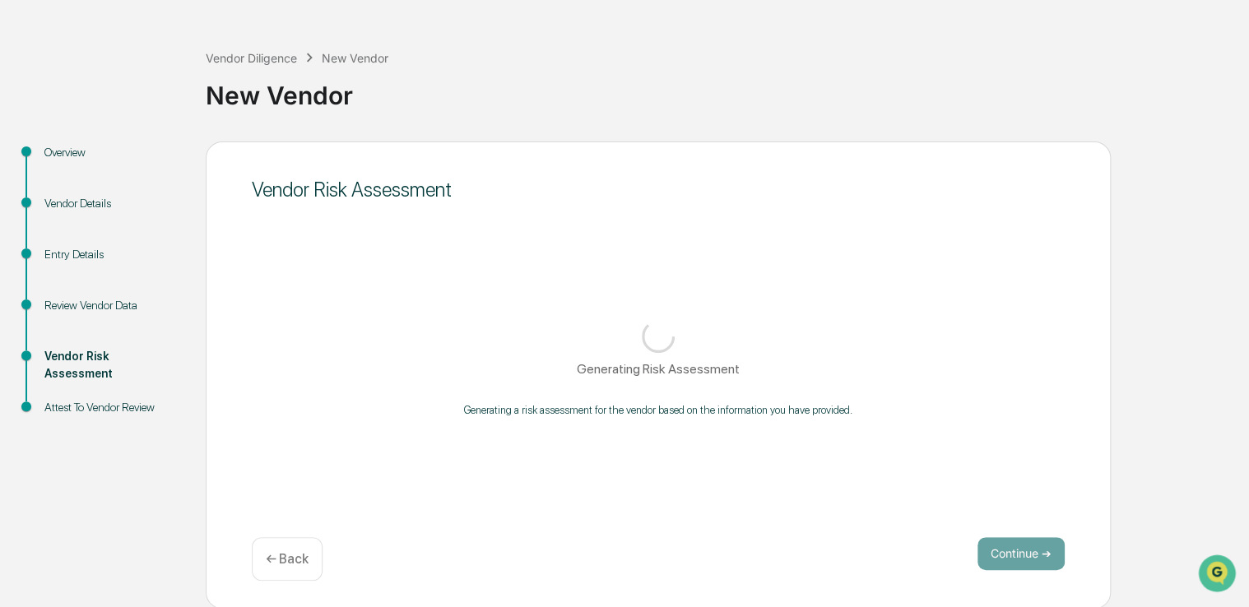
drag, startPoint x: 912, startPoint y: 105, endPoint x: 843, endPoint y: 102, distance: 69.2
click at [843, 102] on div "New Vendor" at bounding box center [723, 88] width 1035 height 43
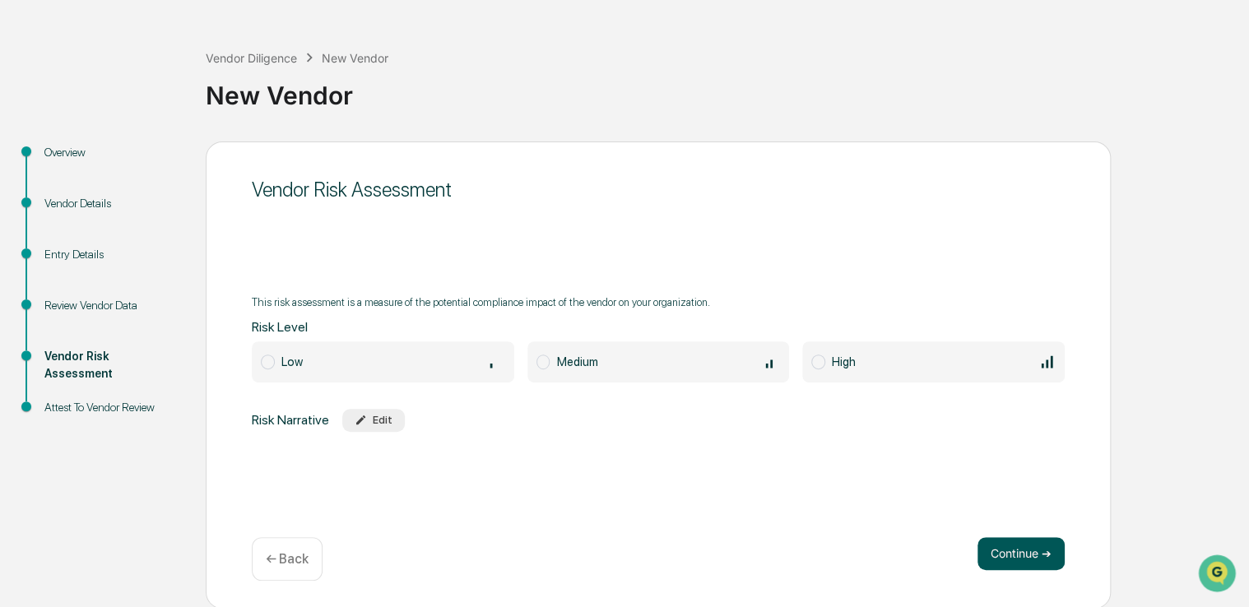
click at [1027, 560] on button "Continue ➔" at bounding box center [1021, 553] width 87 height 33
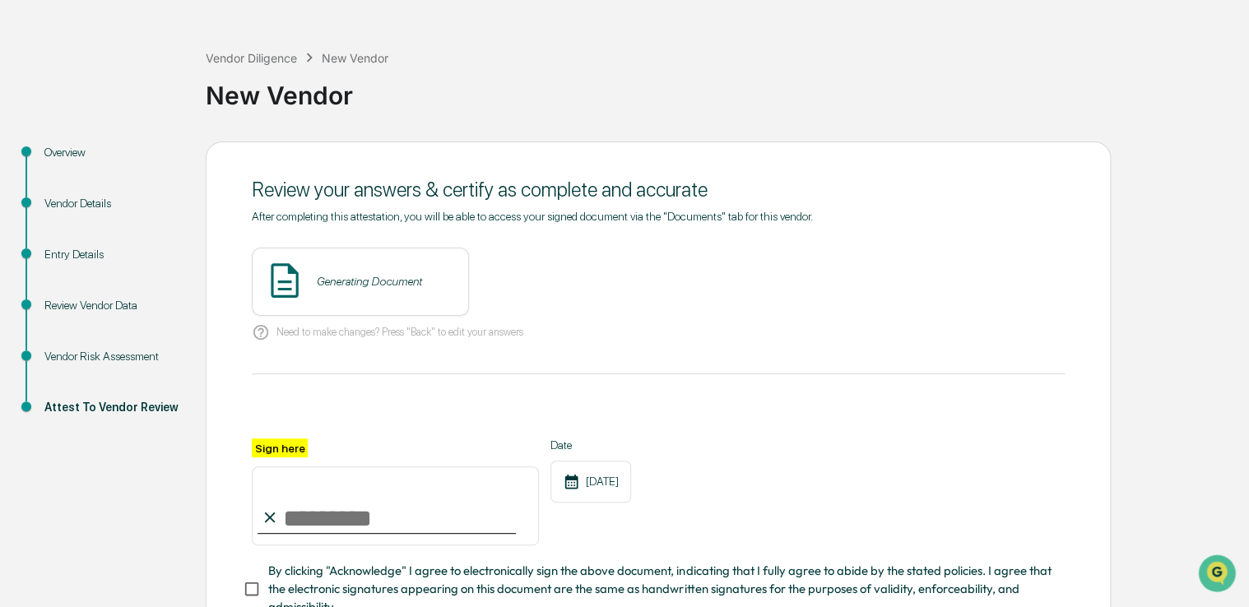
click at [475, 523] on input "Sign here" at bounding box center [395, 506] width 287 height 79
type input "**********"
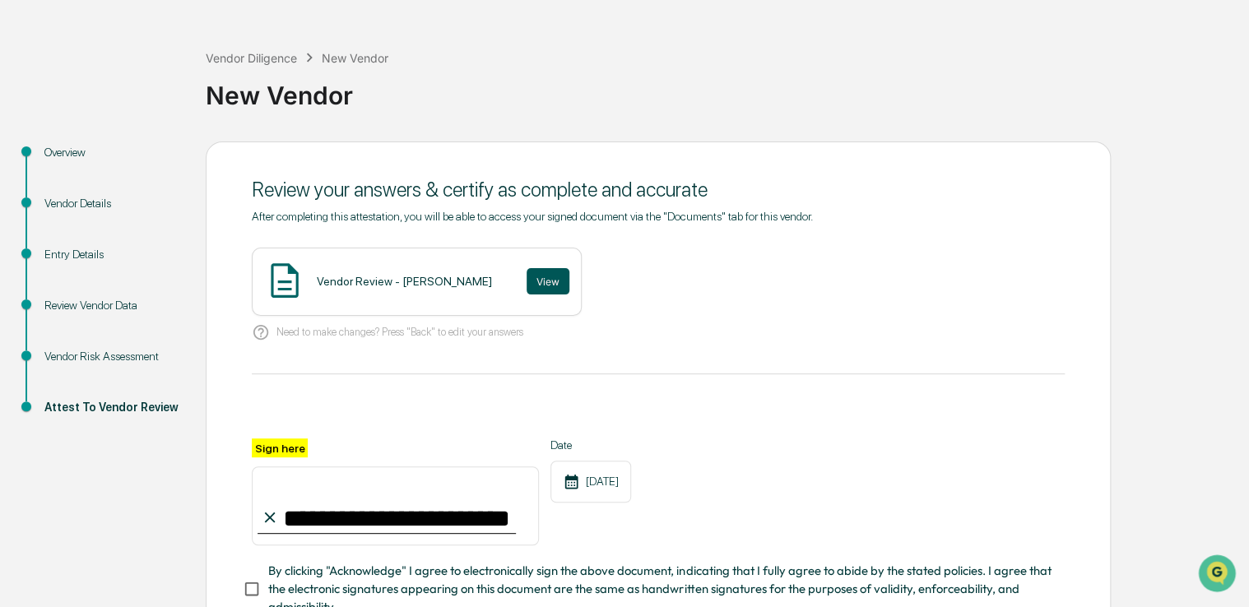
click at [527, 278] on button "View" at bounding box center [548, 281] width 43 height 26
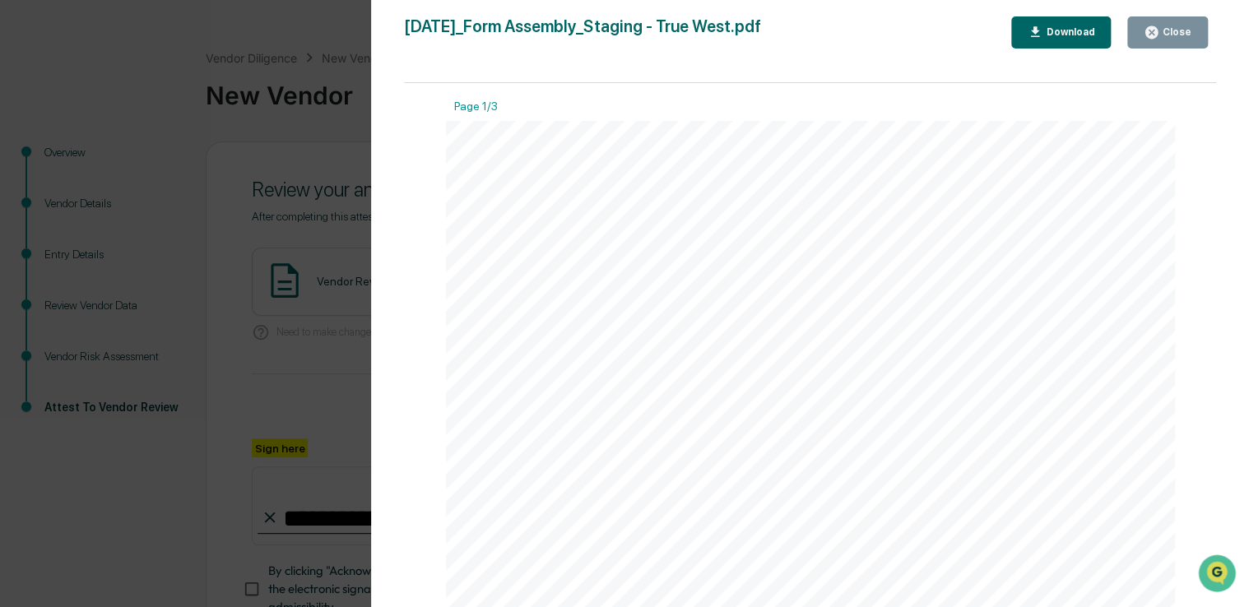
click at [1172, 25] on div "Close" at bounding box center [1168, 33] width 48 height 16
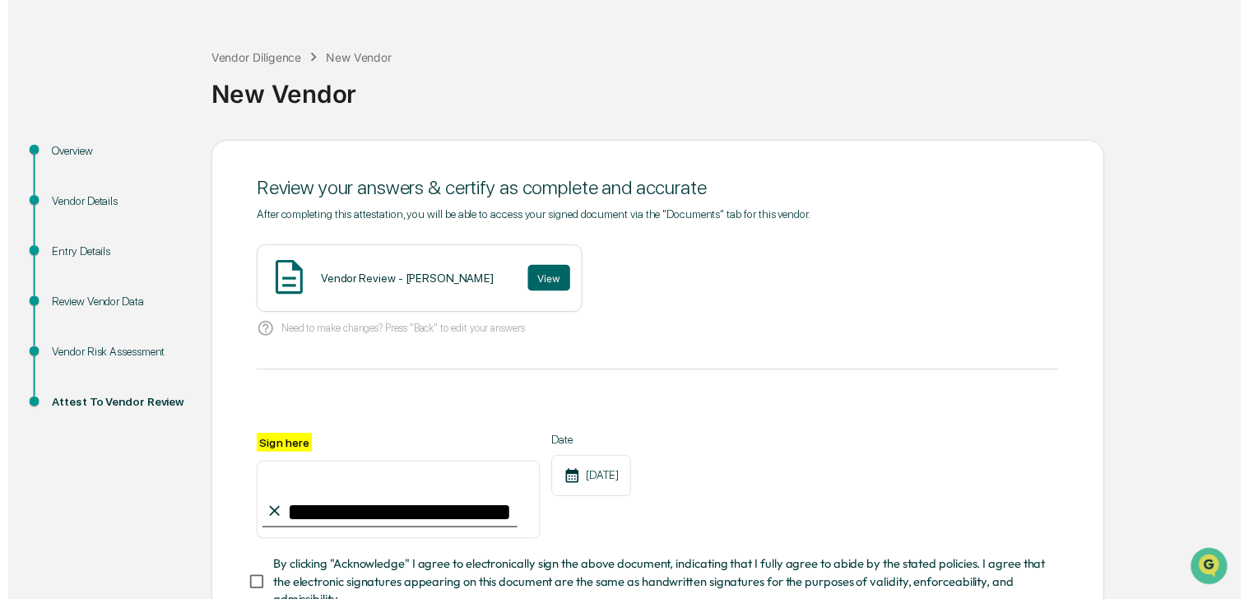
scroll to position [181, 0]
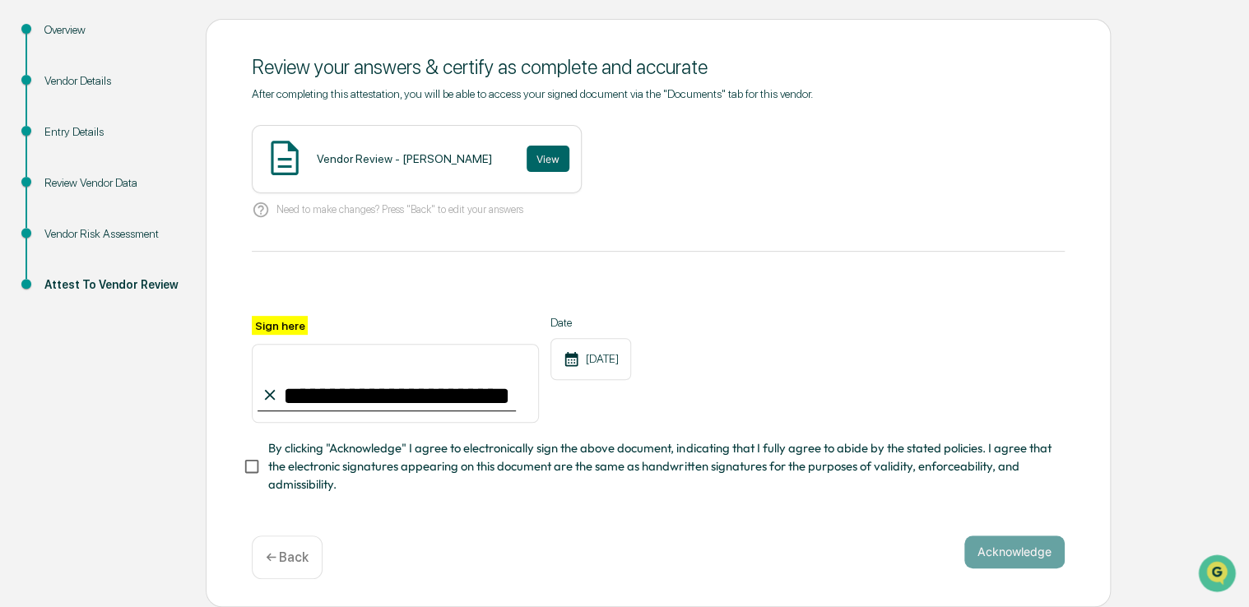
click at [636, 479] on span "By clicking "Acknowledge" I agree to electronically sign the above document, in…" at bounding box center [659, 466] width 783 height 55
click at [986, 546] on button "Acknowledge" at bounding box center [1014, 552] width 100 height 33
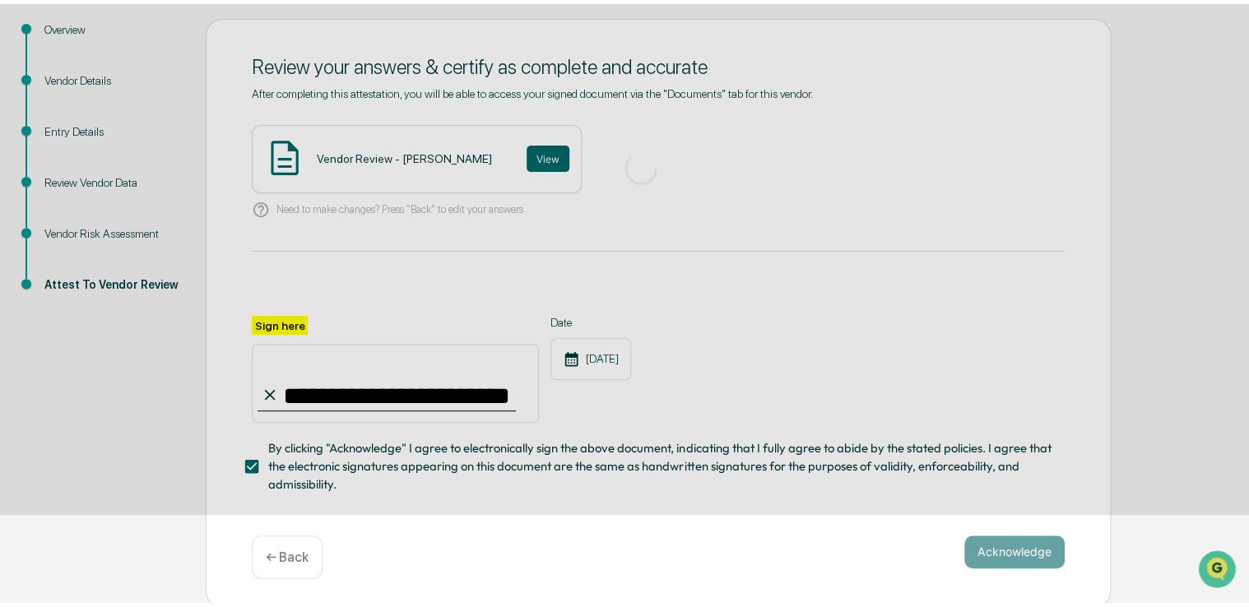
scroll to position [54, 0]
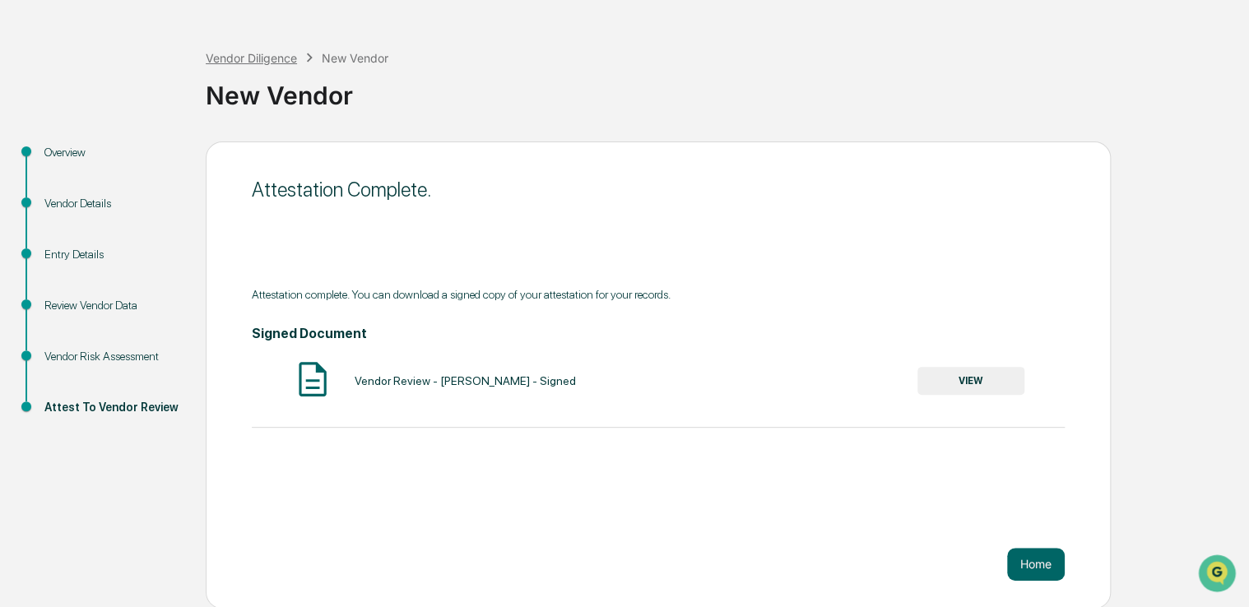
click at [257, 54] on div "Vendor Diligence" at bounding box center [251, 58] width 91 height 14
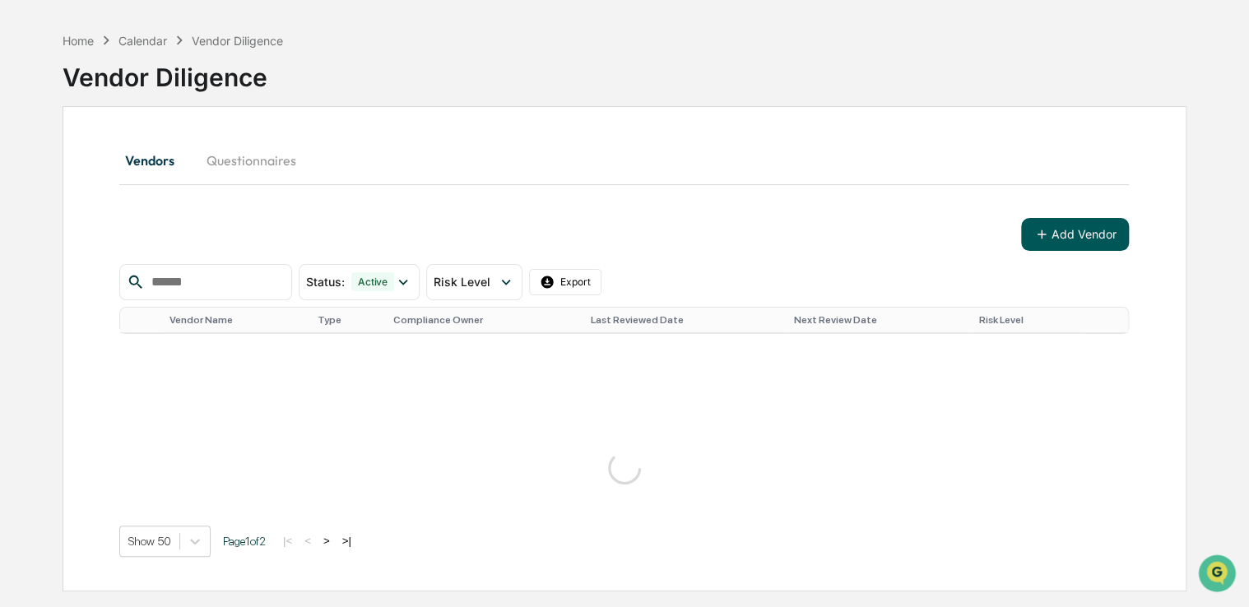
click at [1076, 226] on button "Add Vendor" at bounding box center [1075, 234] width 108 height 33
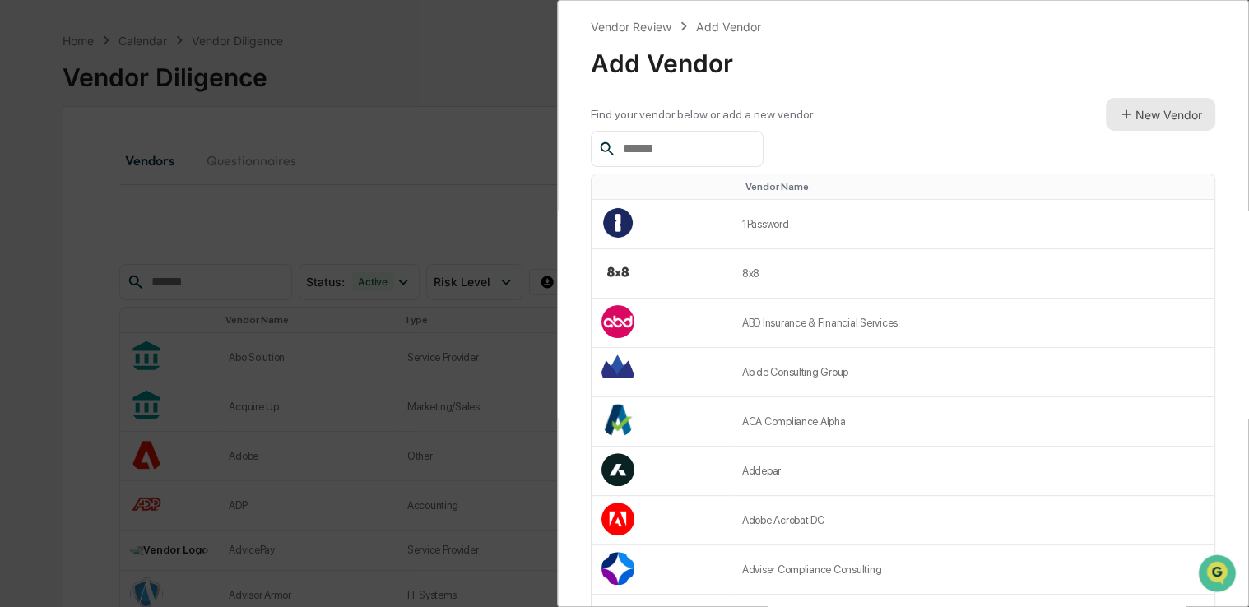
click at [1185, 107] on button "New Vendor" at bounding box center [1160, 114] width 109 height 33
